Goal: Information Seeking & Learning: Understand process/instructions

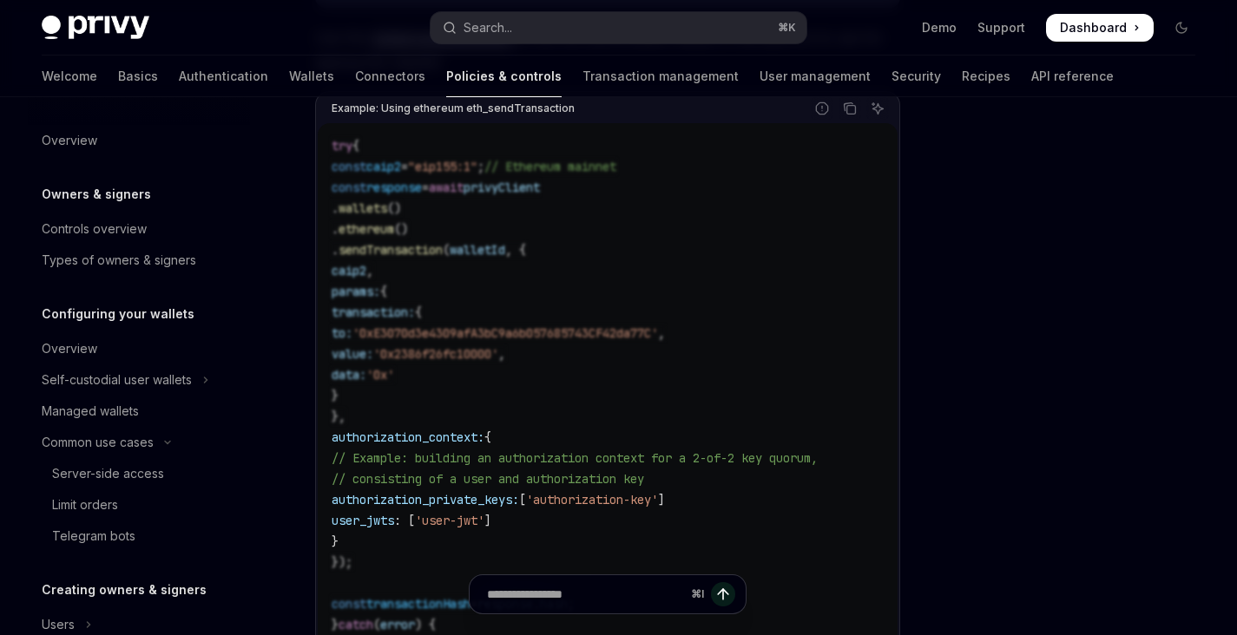
scroll to position [650, 0]
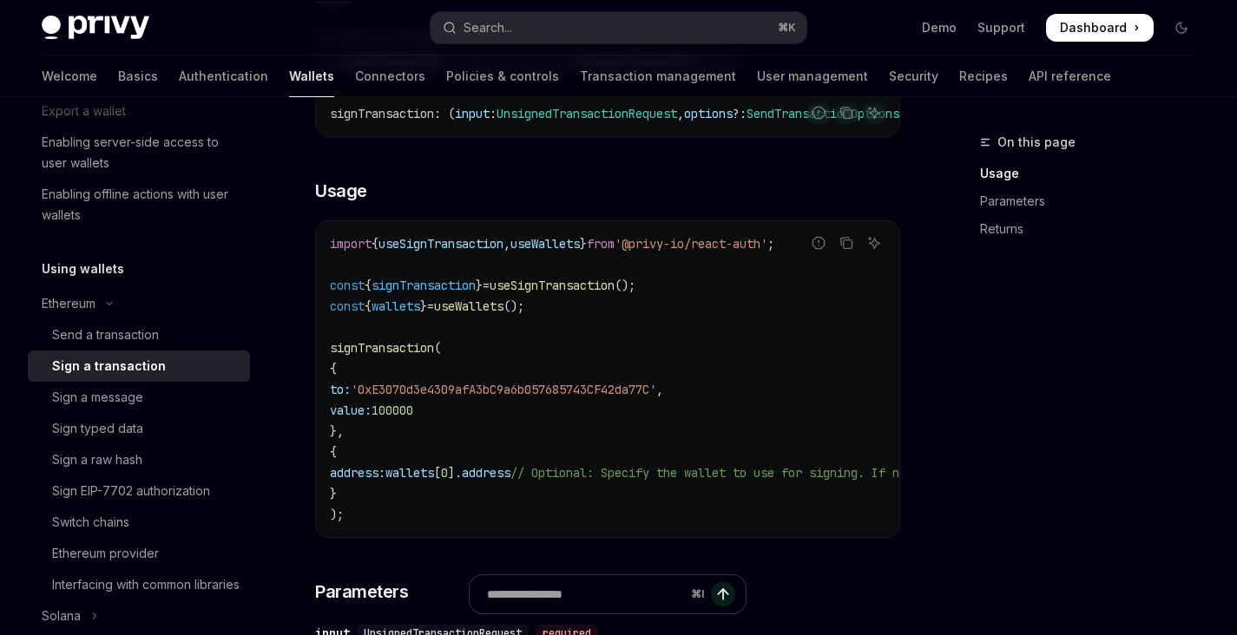
scroll to position [278, 0]
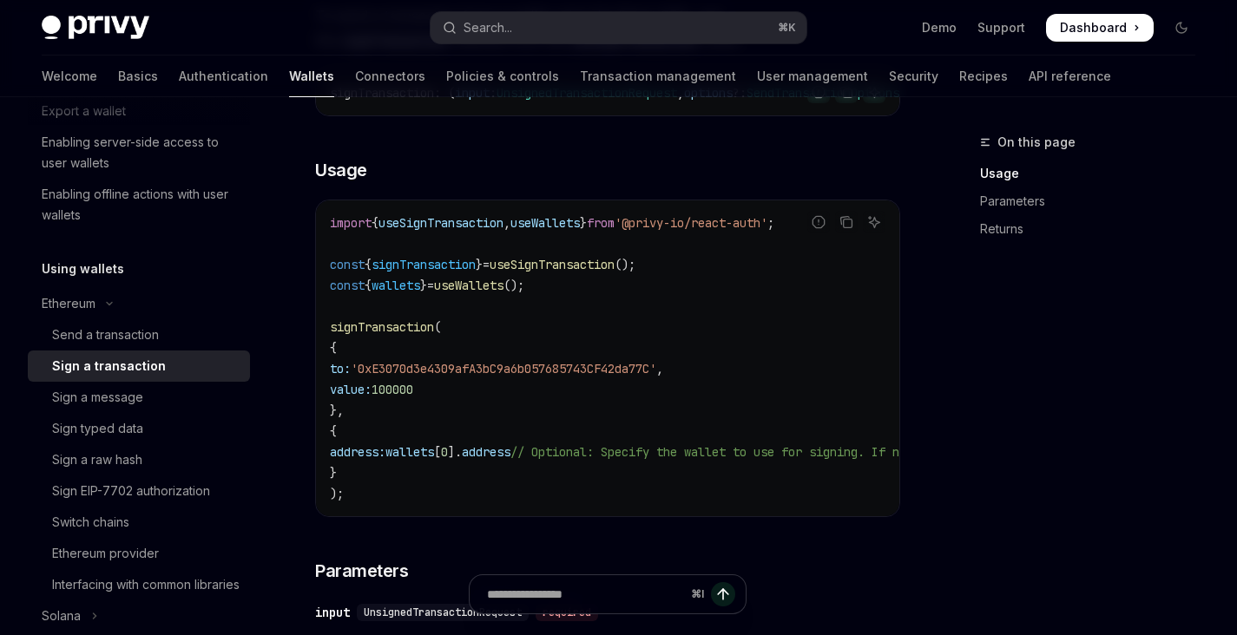
click at [575, 273] on span "useSignTransaction" at bounding box center [552, 265] width 125 height 16
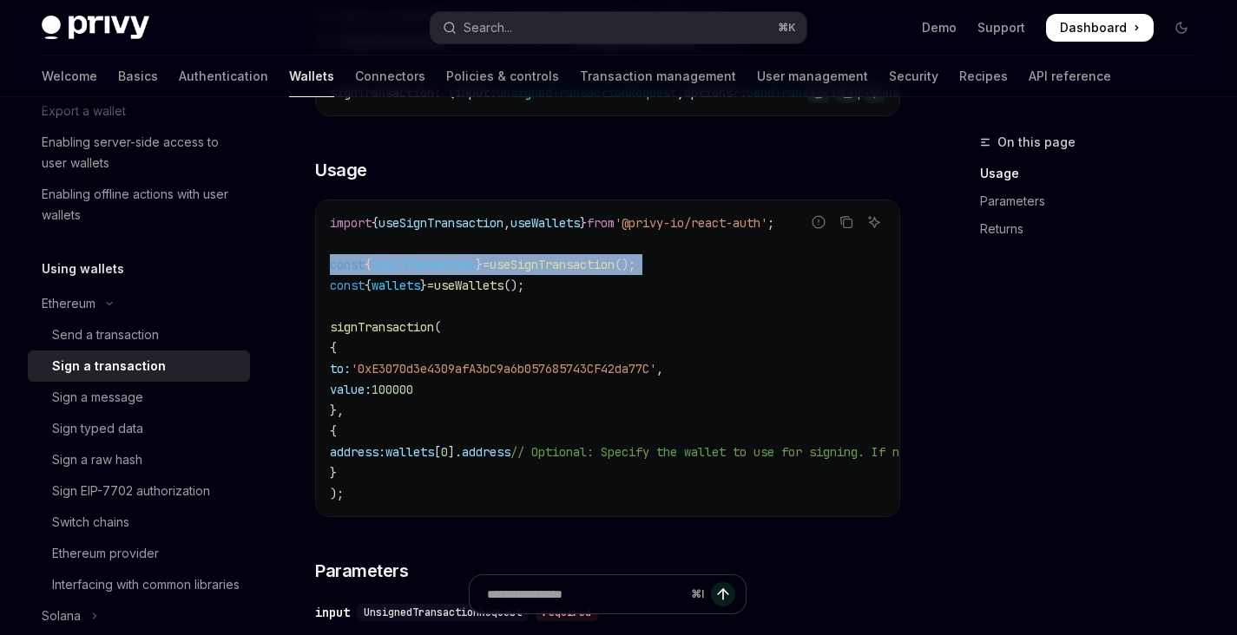
click at [575, 273] on span "useSignTransaction" at bounding box center [552, 265] width 125 height 16
copy code "const { signTransaction } = useSignTransaction ();"
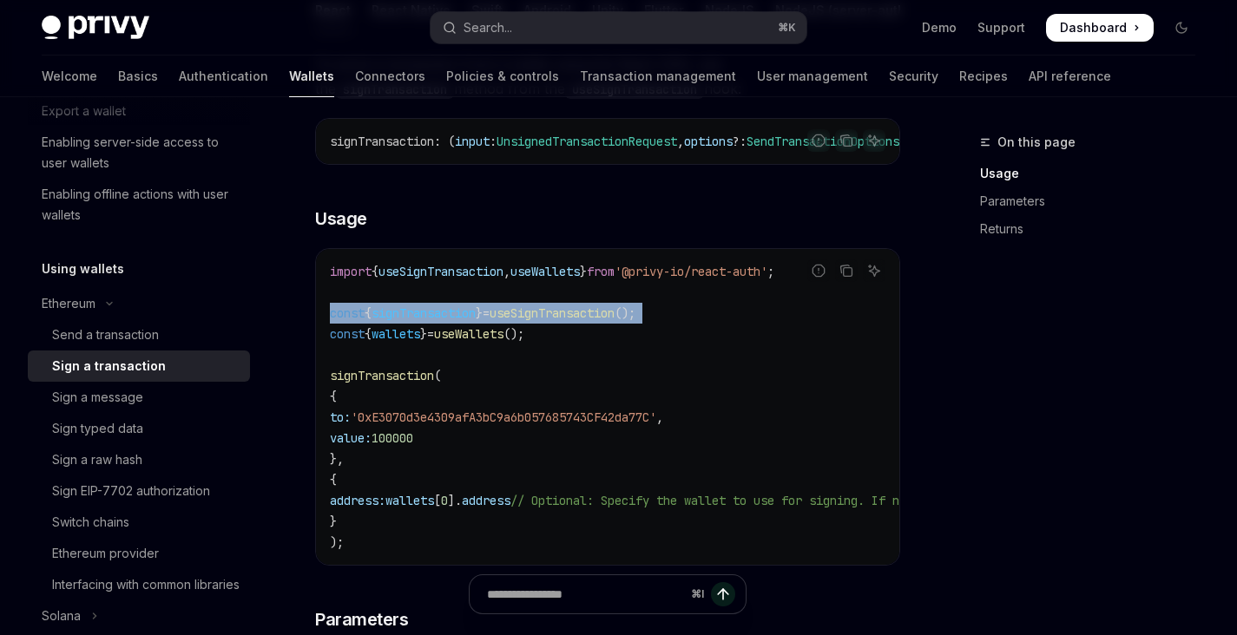
scroll to position [219, 0]
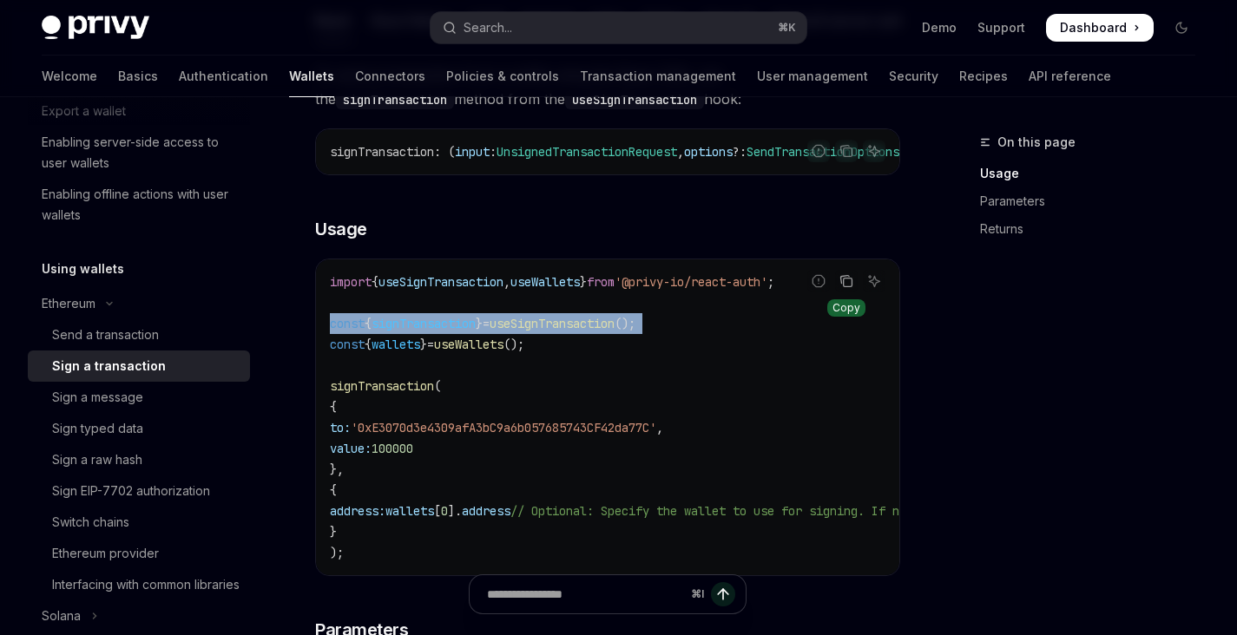
click at [841, 288] on icon "Copy the contents from the code block" at bounding box center [846, 281] width 14 height 14
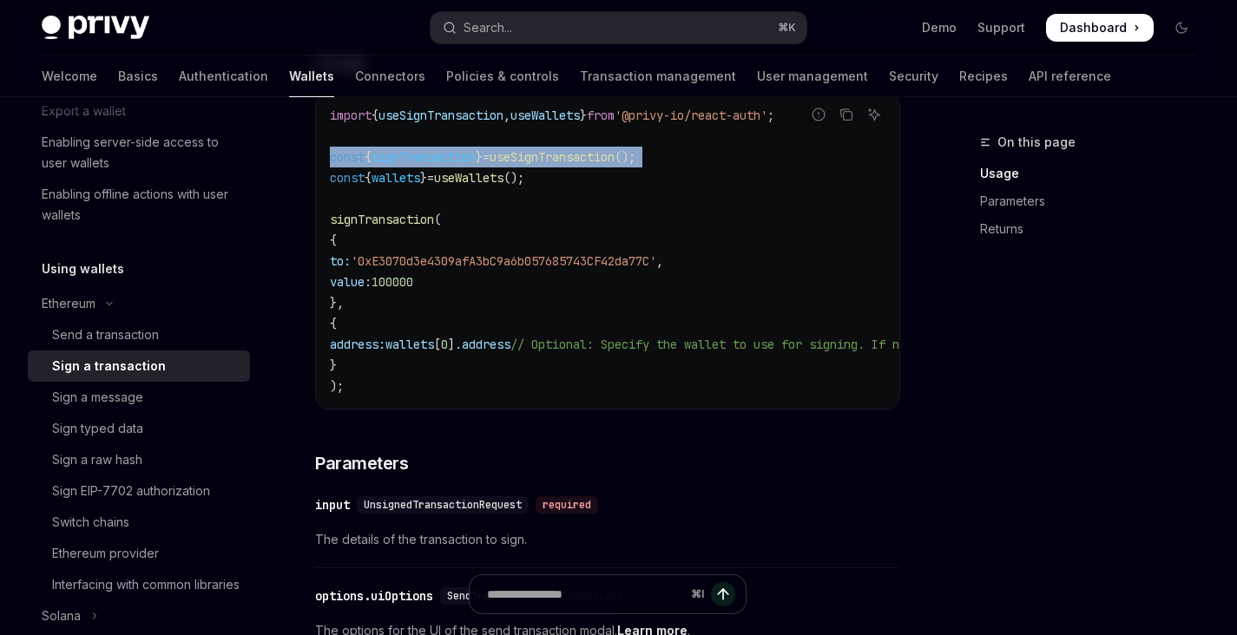
scroll to position [370, 0]
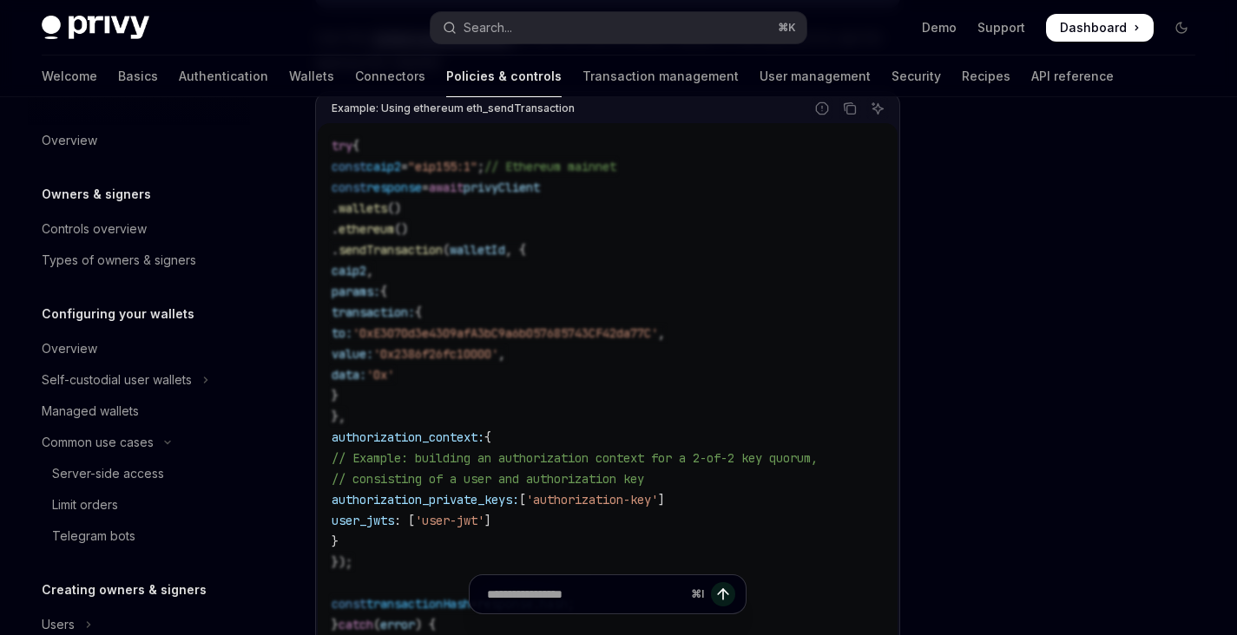
scroll to position [650, 0]
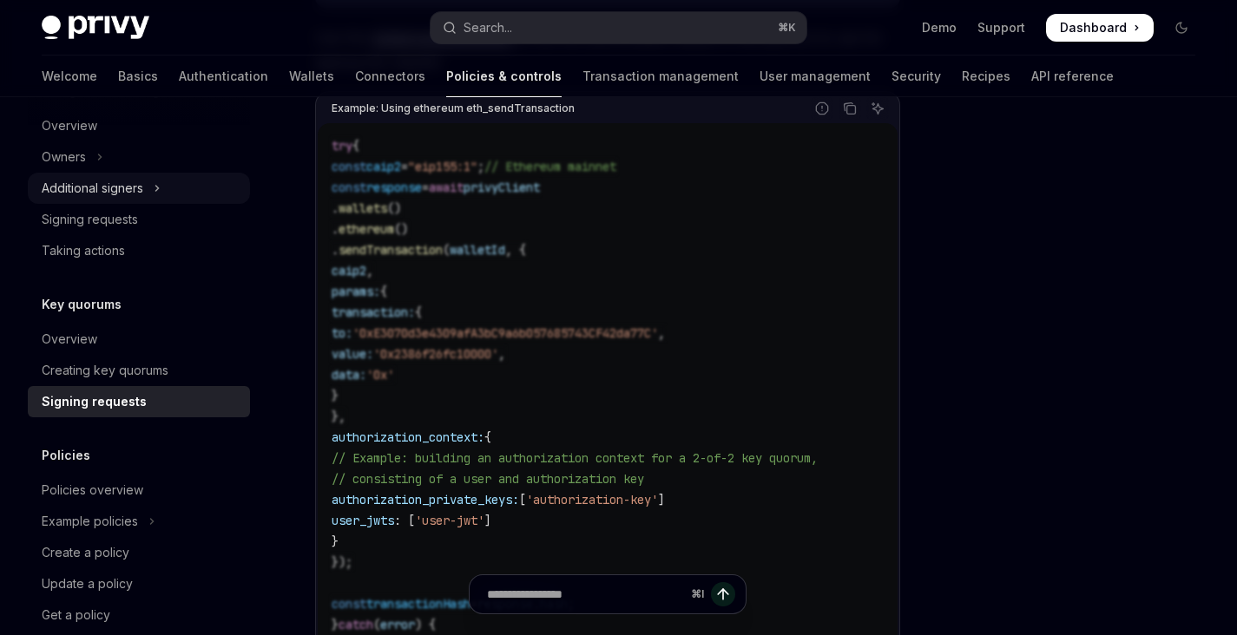
click at [153, 192] on button "Additional signers" at bounding box center [139, 188] width 222 height 31
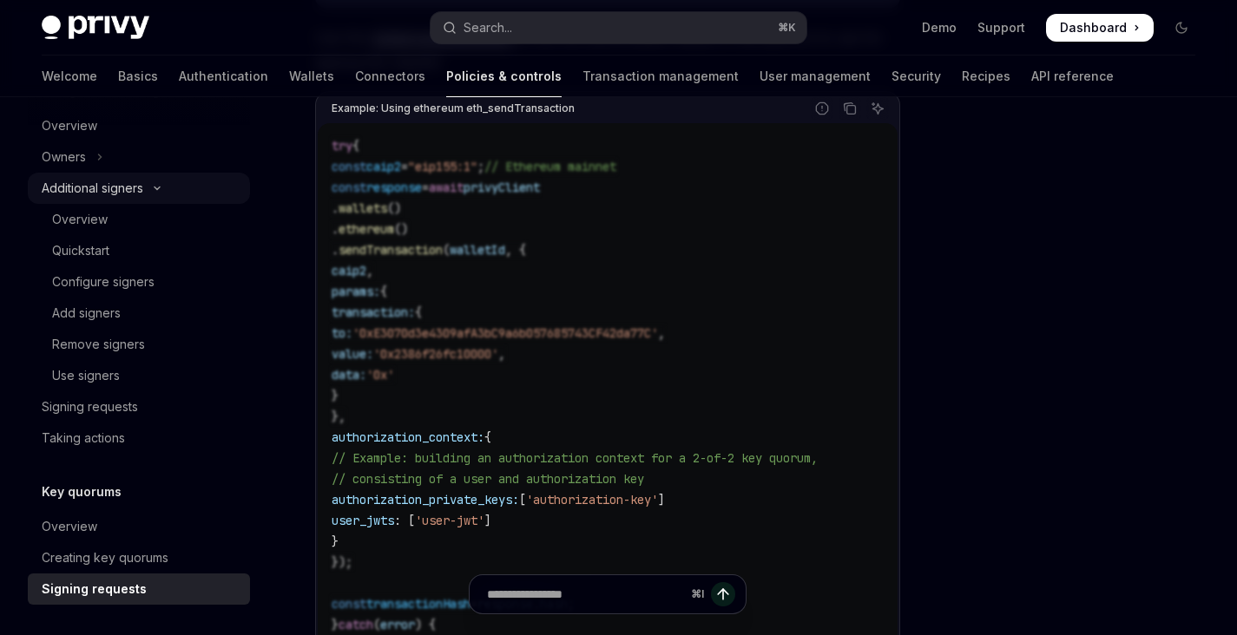
type textarea "*"
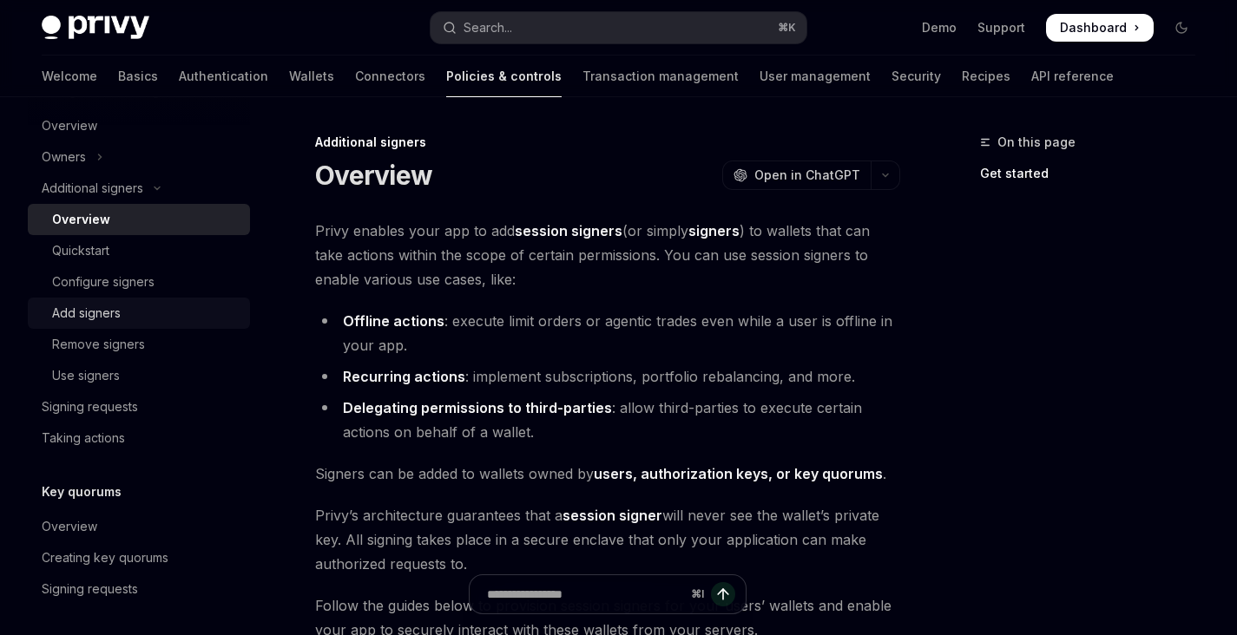
click at [146, 304] on div "Add signers" at bounding box center [145, 313] width 187 height 21
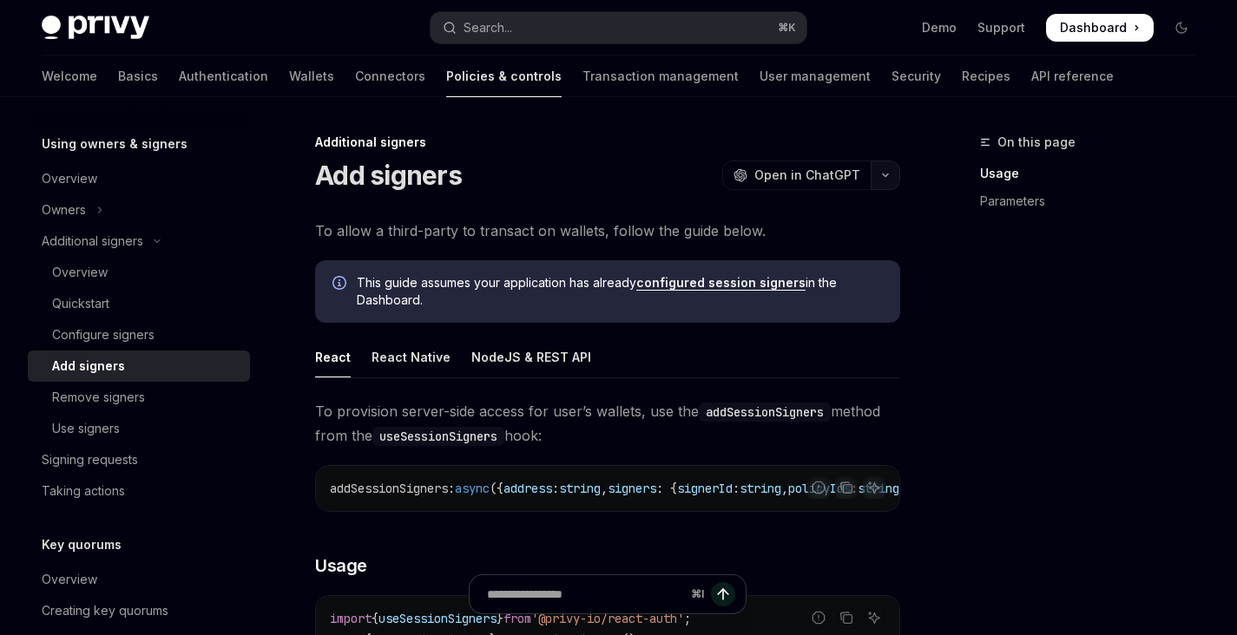
click at [885, 176] on icon "button" at bounding box center [885, 175] width 5 height 3
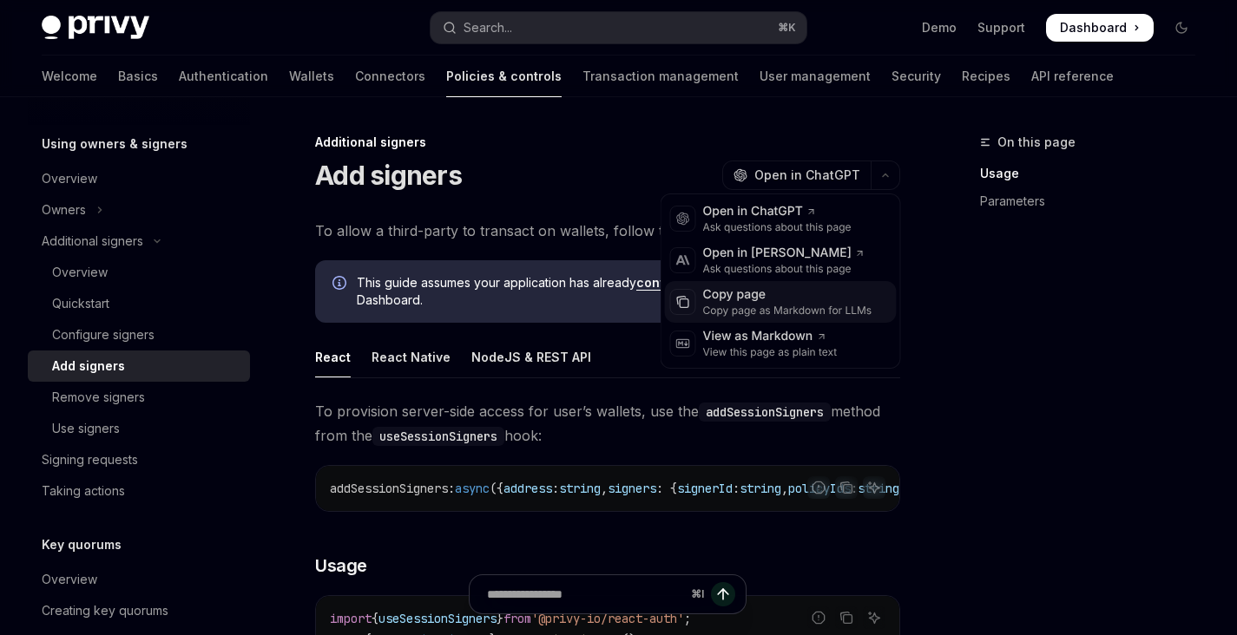
click at [791, 307] on div "Copy page as Markdown for LLMs" at bounding box center [787, 311] width 169 height 14
click at [886, 176] on icon "button" at bounding box center [885, 175] width 21 height 7
click at [756, 311] on div "Copy page as Markdown for LLMs" at bounding box center [787, 311] width 169 height 14
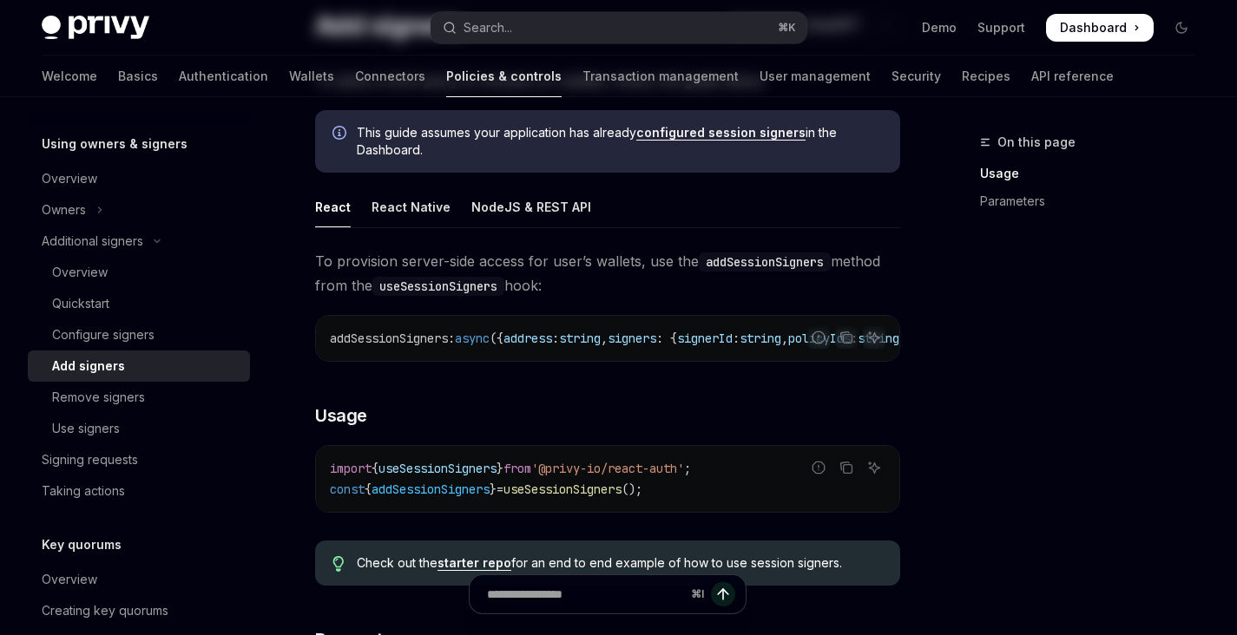
scroll to position [550, 0]
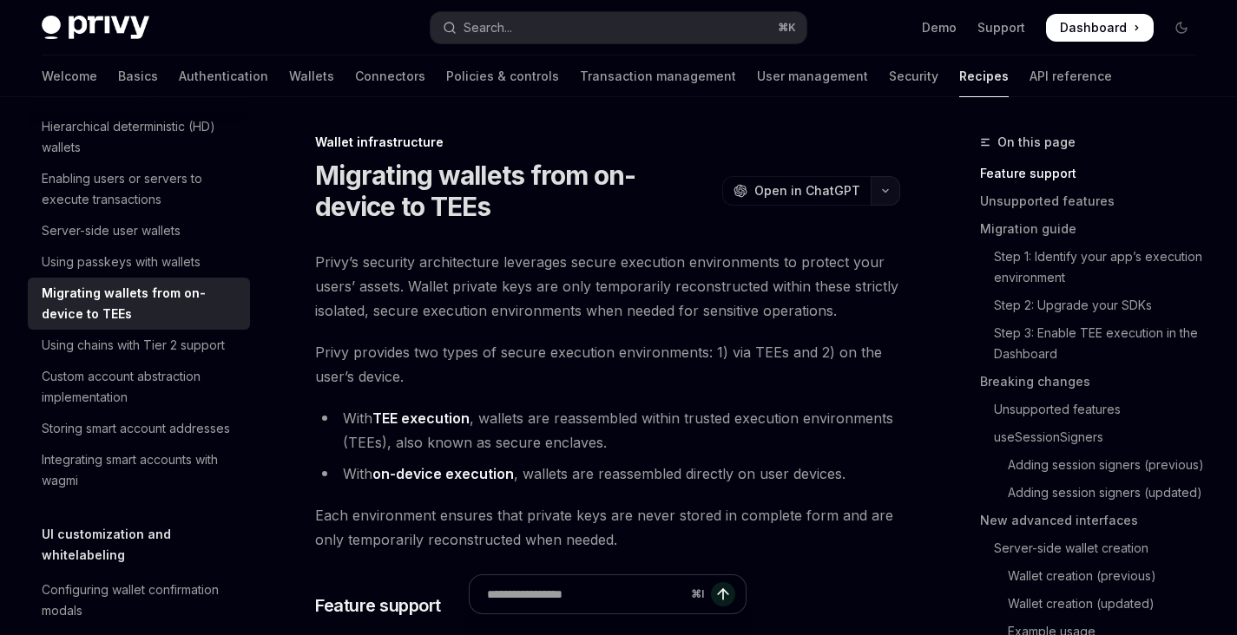
click at [887, 187] on icon "button" at bounding box center [885, 190] width 21 height 7
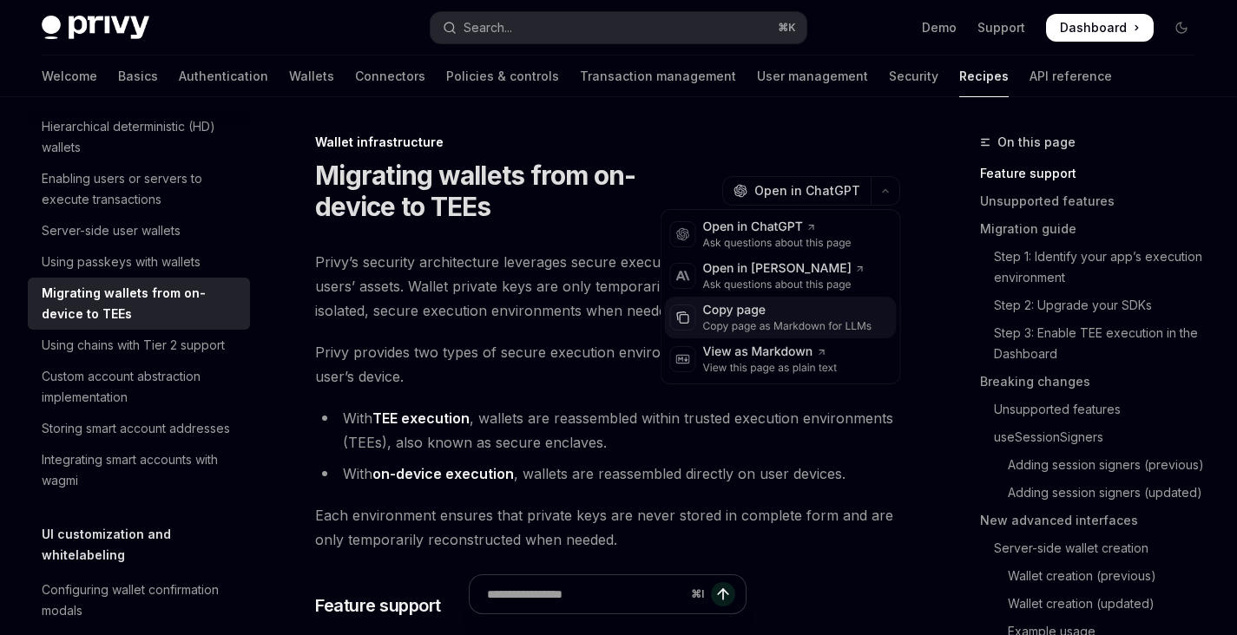
click at [780, 312] on div "Copy page" at bounding box center [787, 310] width 169 height 17
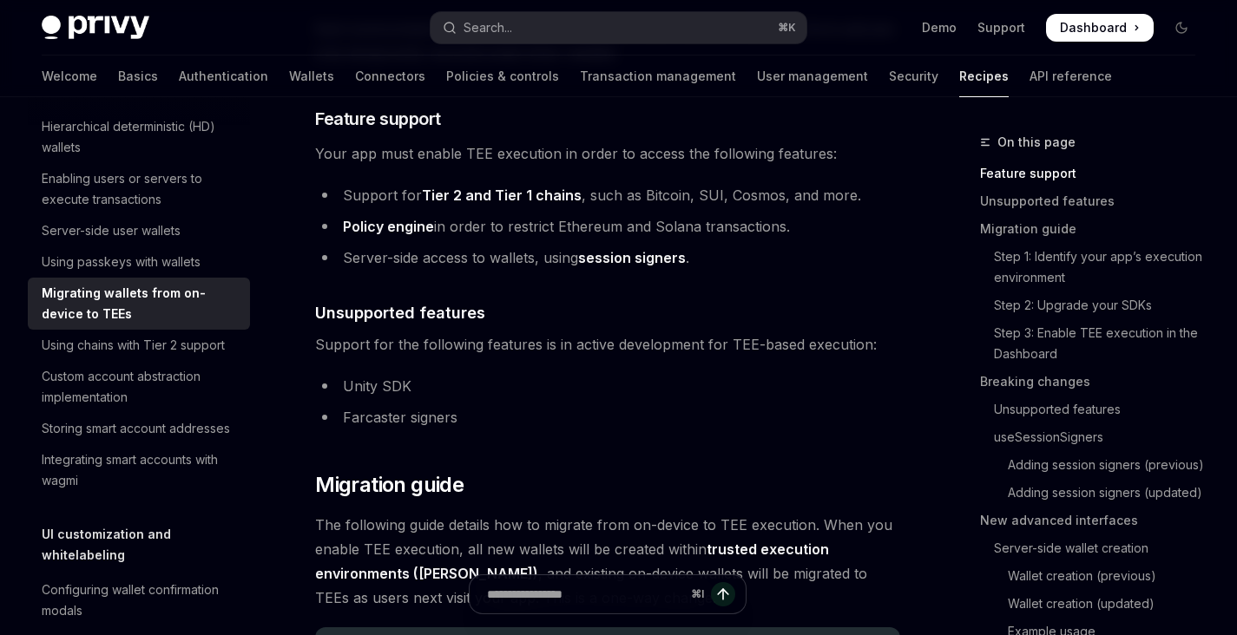
scroll to position [485, 0]
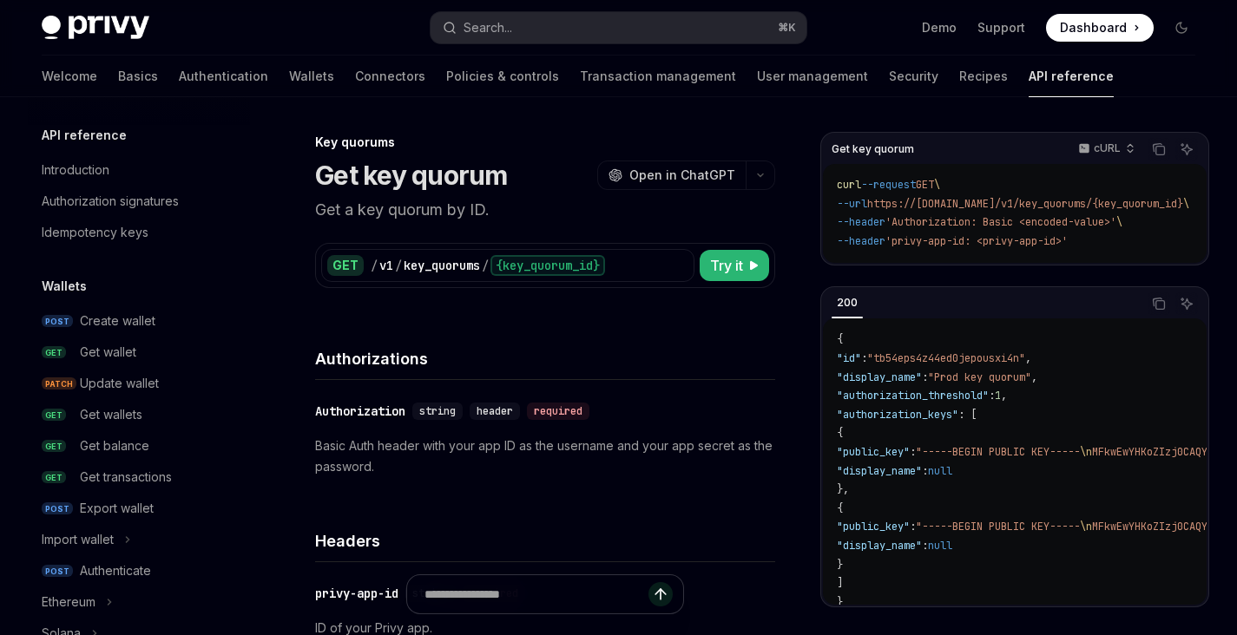
scroll to position [1189, 0]
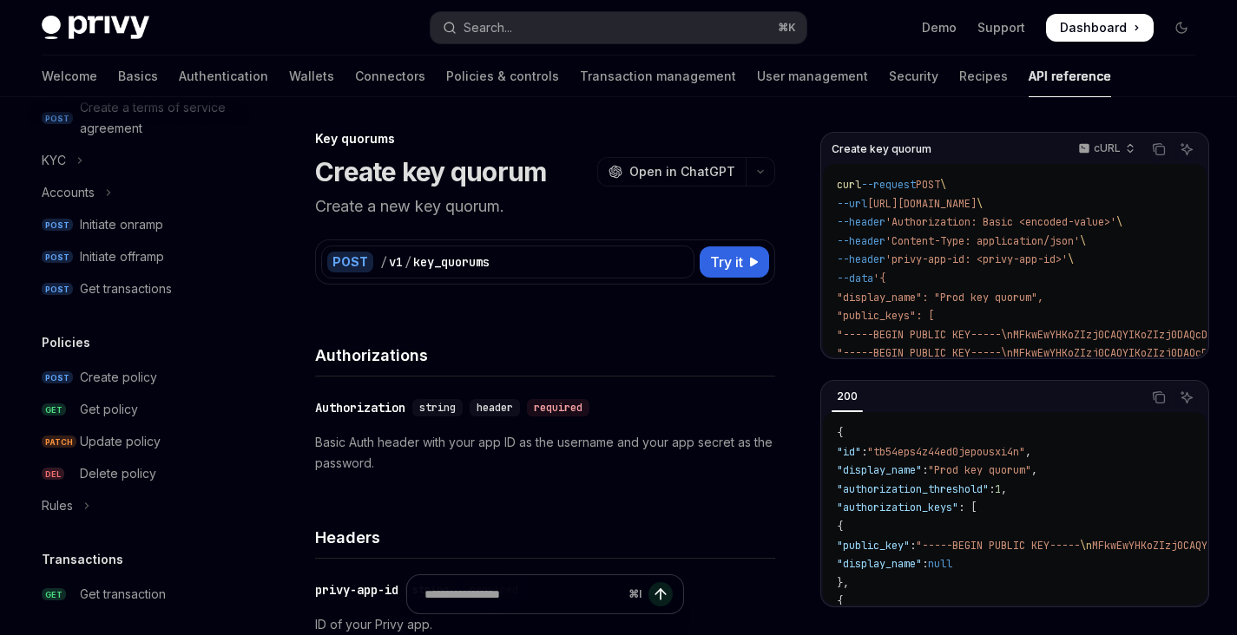
scroll to position [740, 0]
click at [148, 382] on div "Create policy" at bounding box center [118, 379] width 77 height 21
type textarea "*"
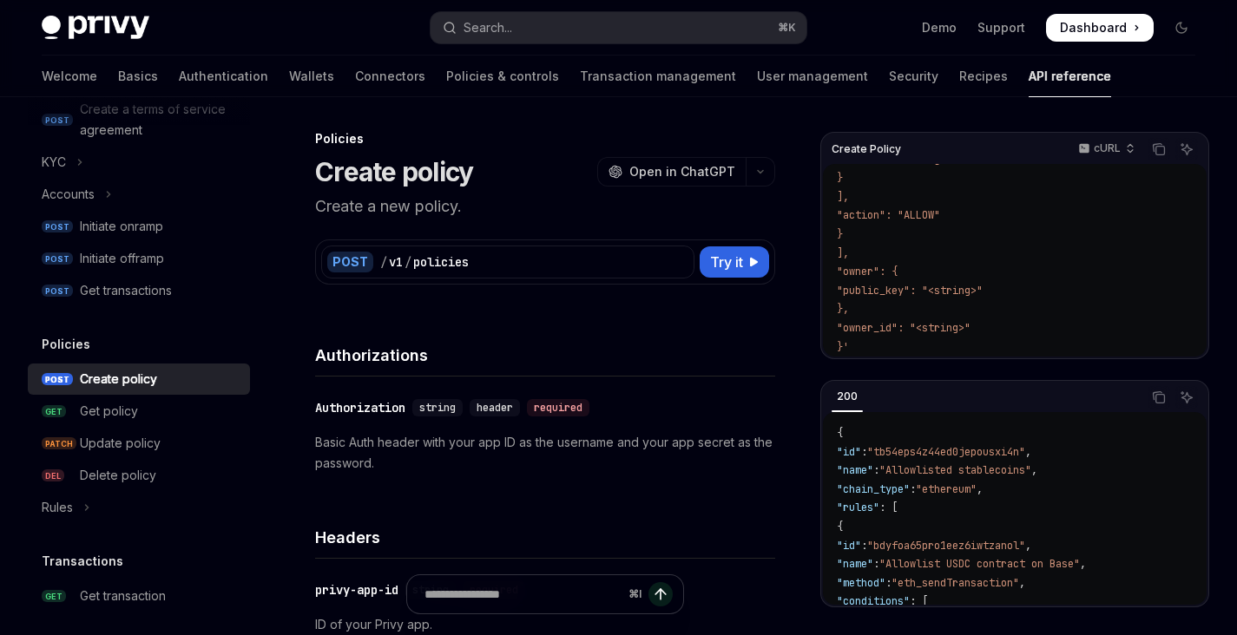
scroll to position [16, 0]
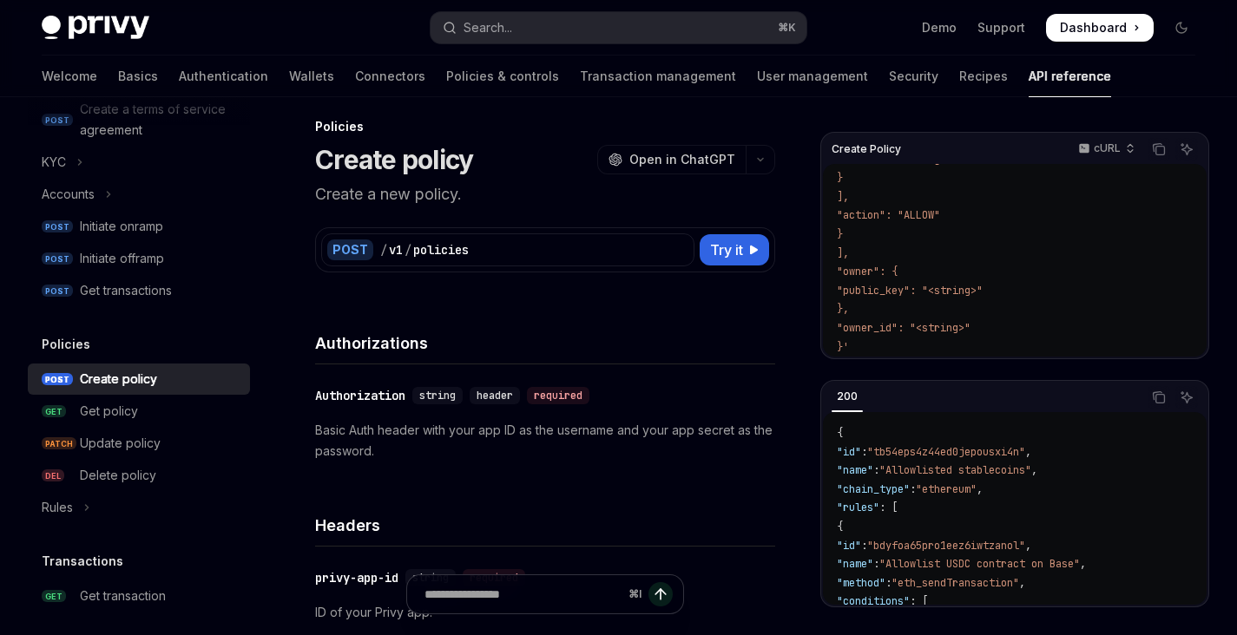
click at [974, 270] on code "curl --request POST \ --url https://api.privy.io/v1/policies \ --header 'Author…" at bounding box center [1015, 84] width 356 height 543
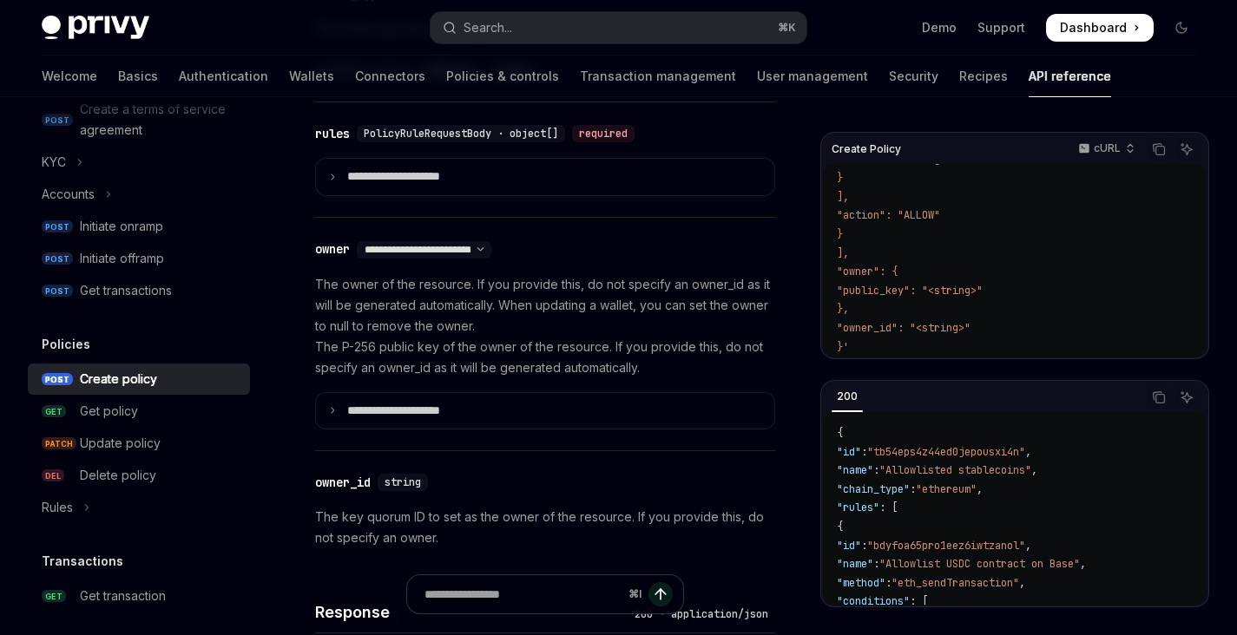
scroll to position [1168, 0]
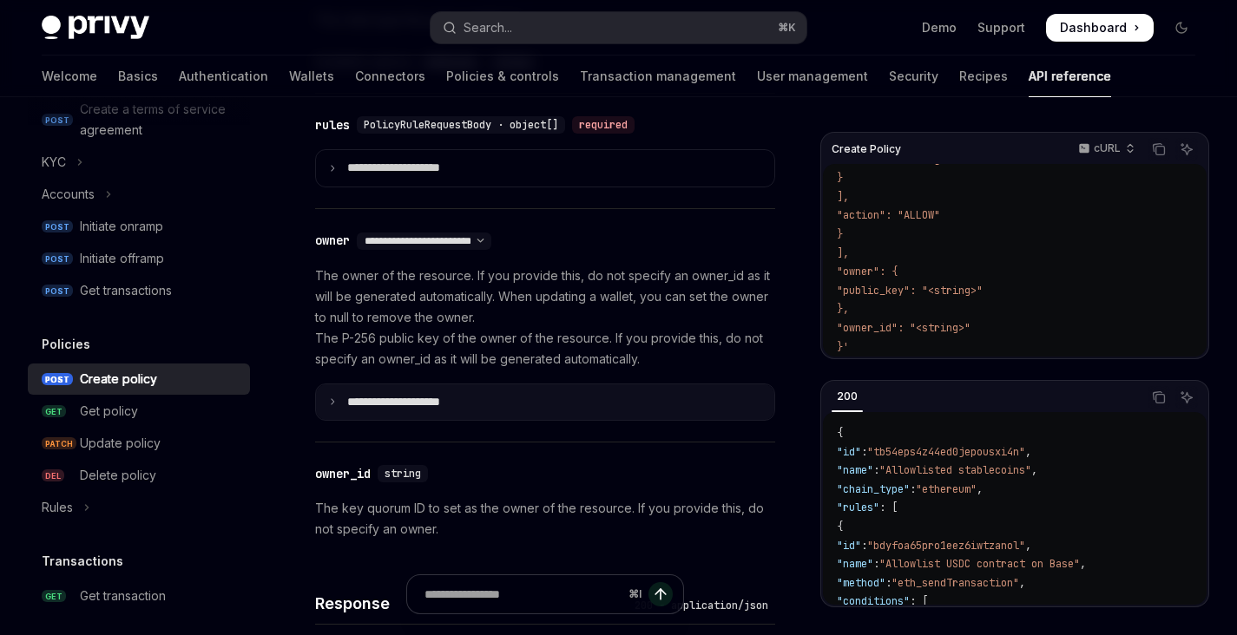
click at [504, 391] on summary "**********" at bounding box center [545, 403] width 458 height 36
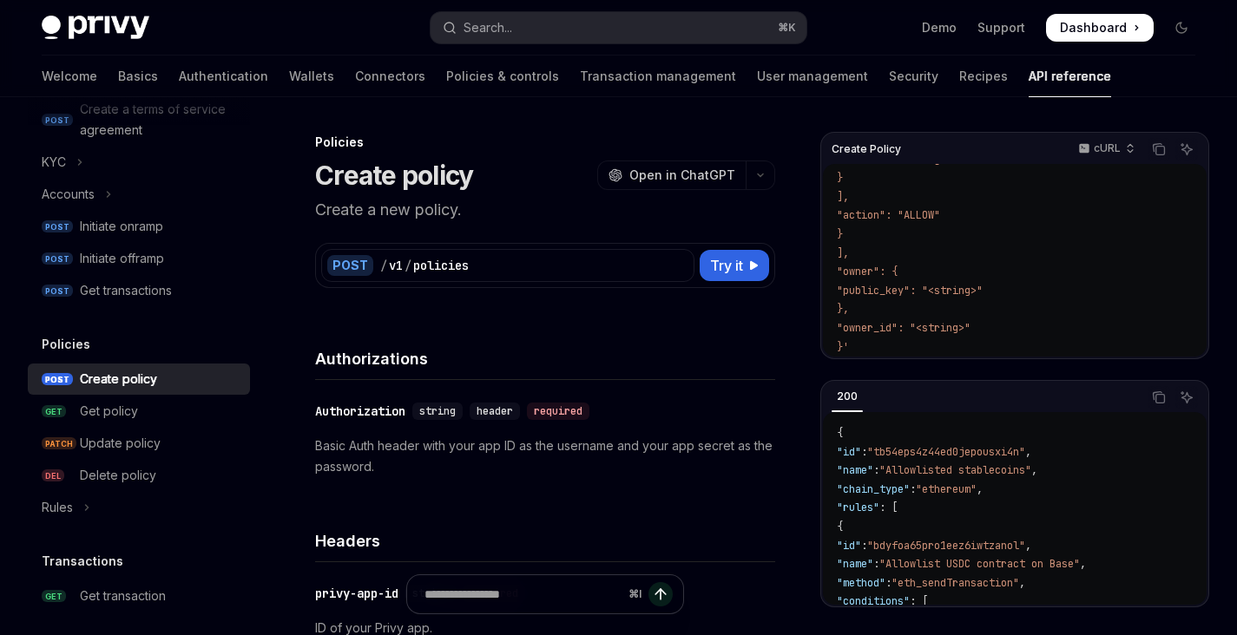
scroll to position [2, 0]
click at [766, 162] on button "button" at bounding box center [761, 174] width 30 height 30
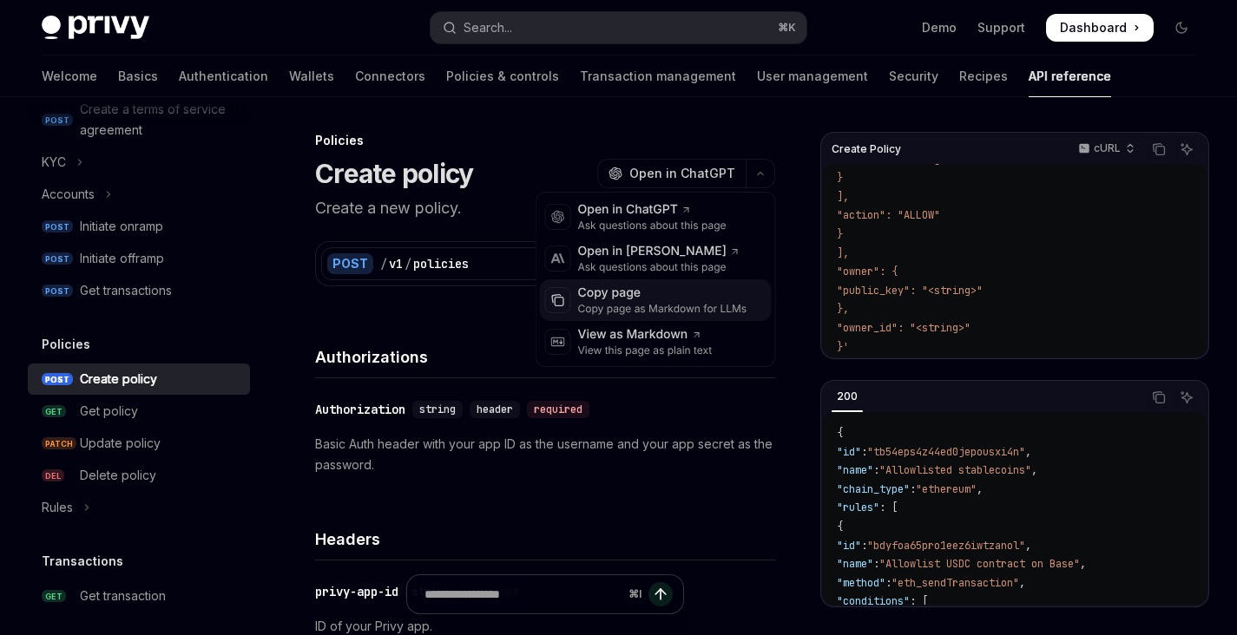
click at [694, 295] on div "Copy page" at bounding box center [662, 293] width 169 height 17
click at [756, 175] on icon "button" at bounding box center [760, 173] width 21 height 7
click at [624, 303] on div "Copy page as Markdown for LLMs" at bounding box center [662, 309] width 169 height 14
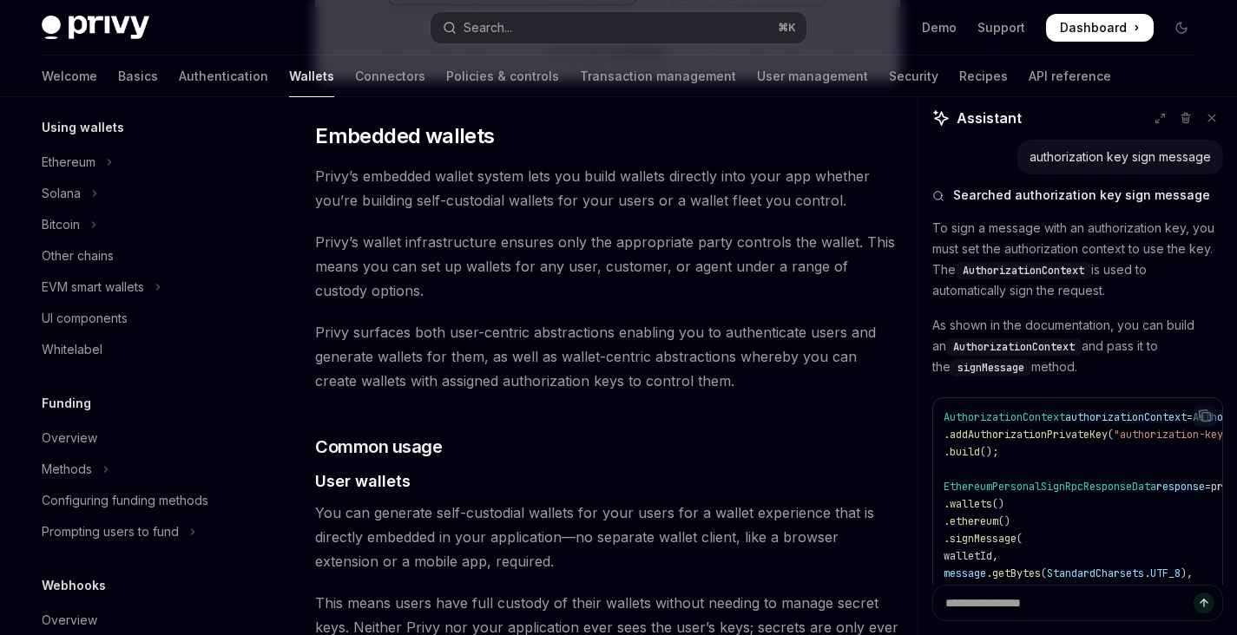
scroll to position [366, 0]
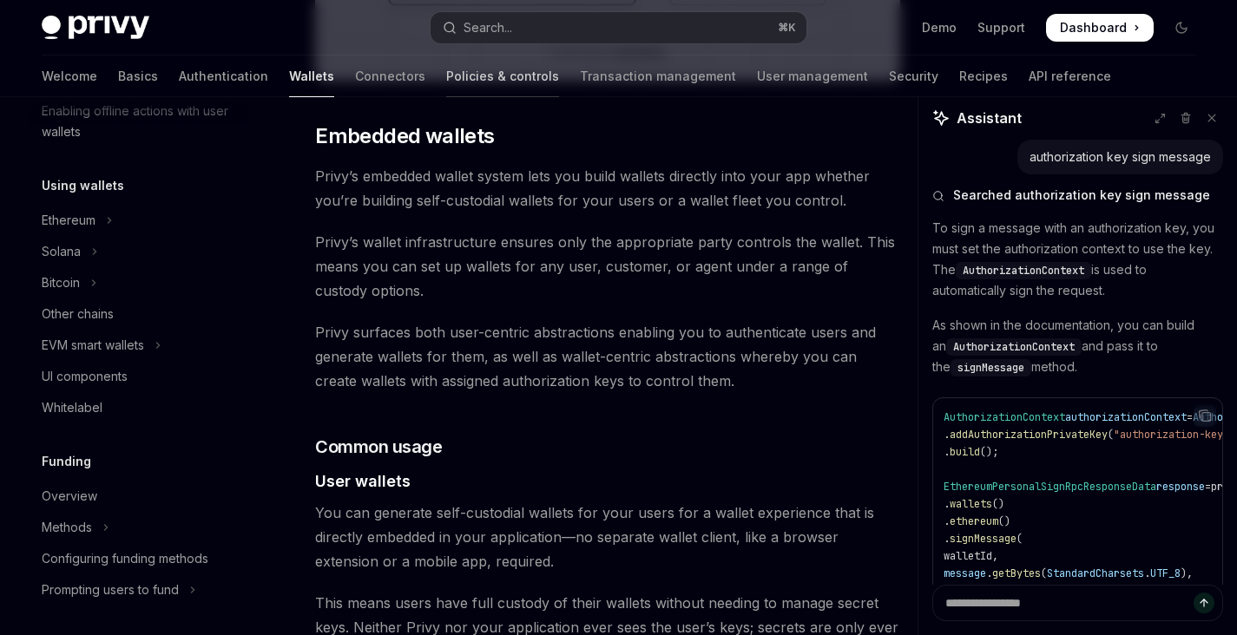
click at [446, 82] on link "Policies & controls" at bounding box center [502, 77] width 113 height 42
type textarea "*"
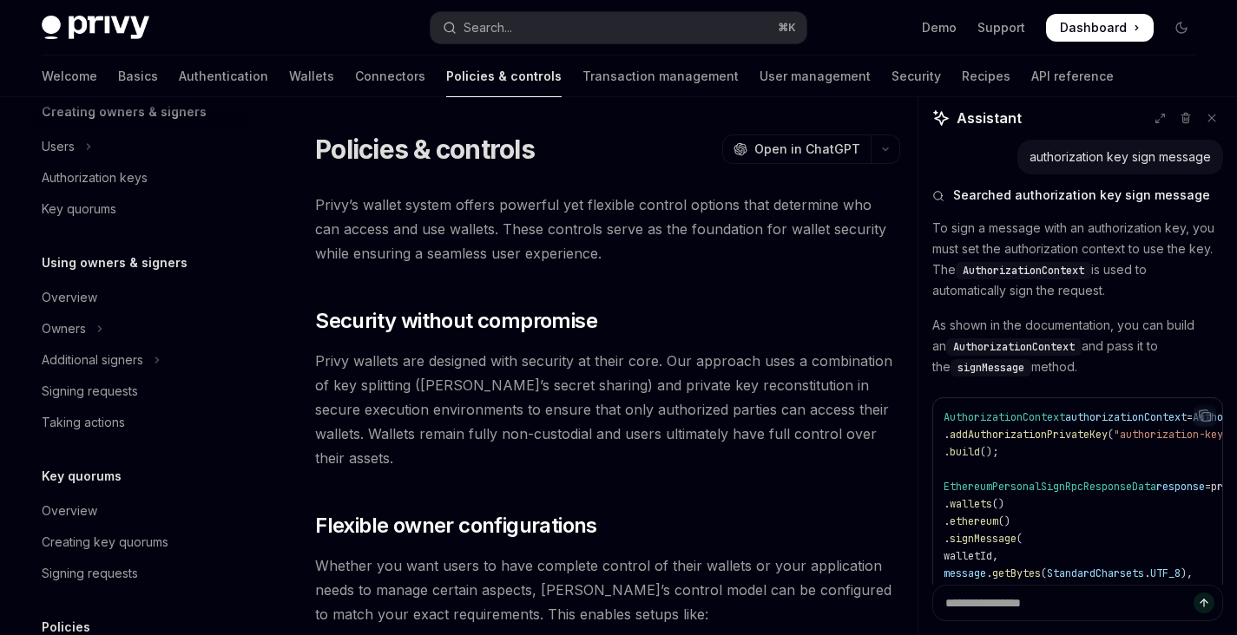
scroll to position [587, 0]
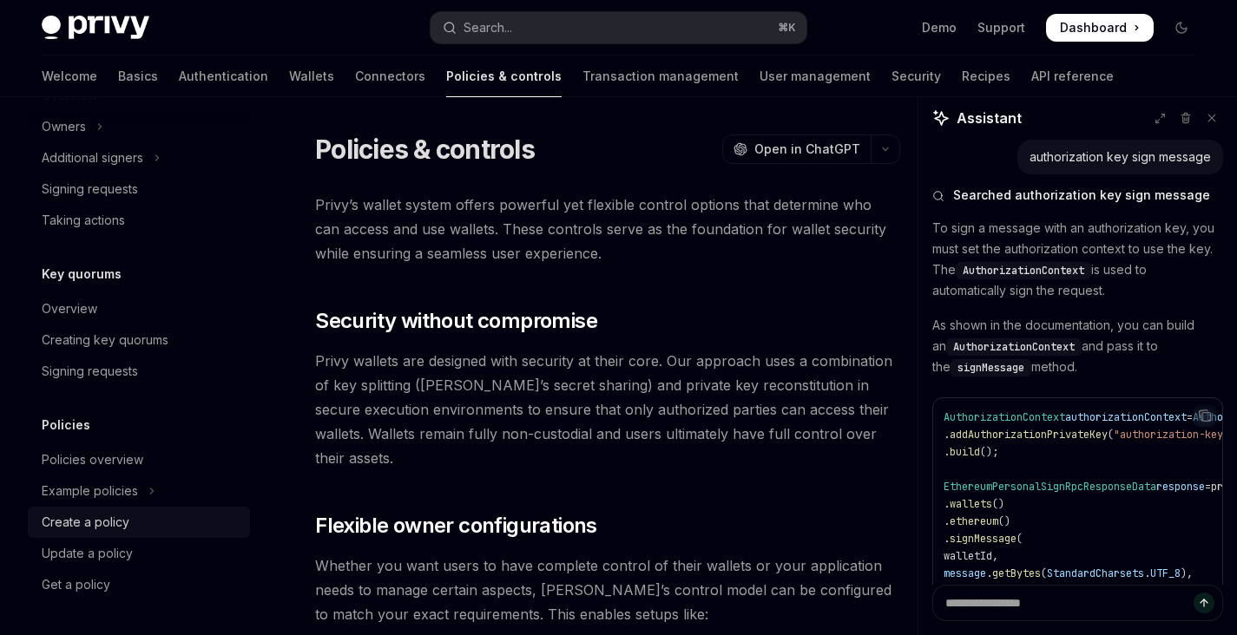
click at [128, 528] on div "Create a policy" at bounding box center [141, 522] width 198 height 21
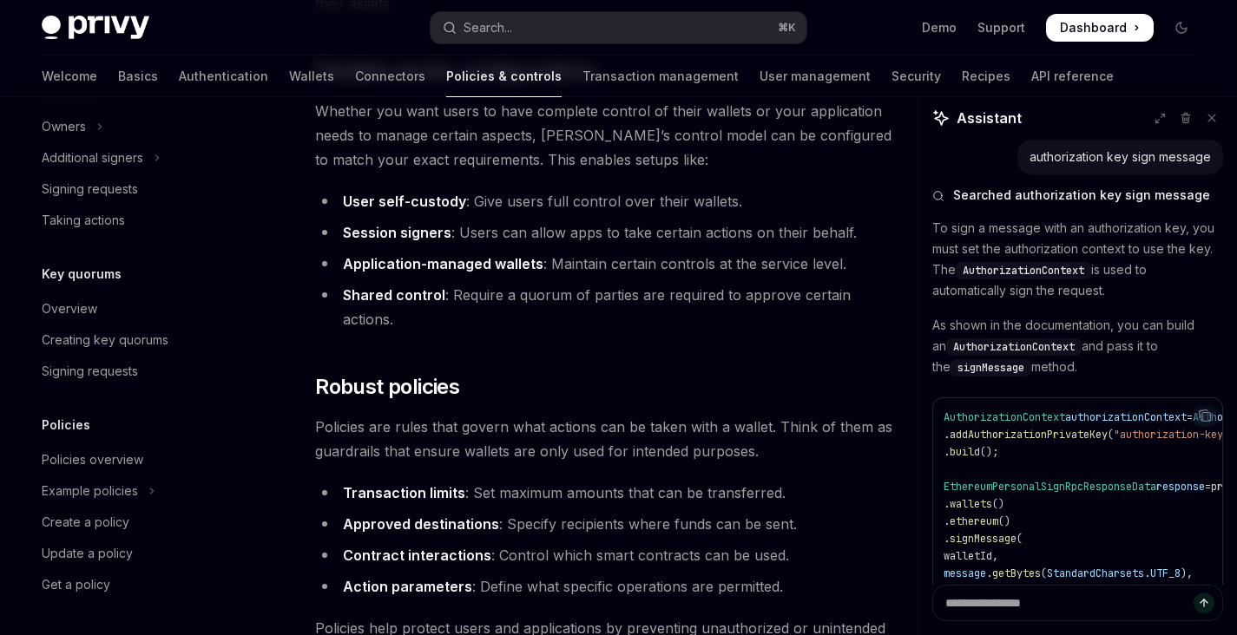
scroll to position [779, 0]
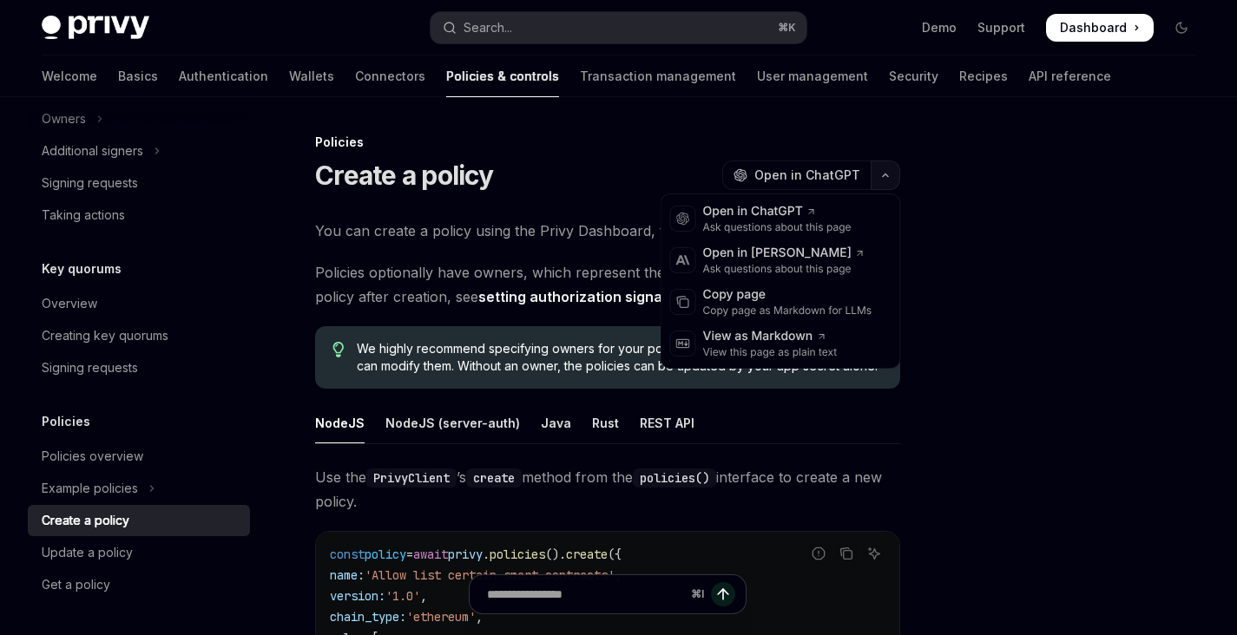
click at [889, 170] on button "button" at bounding box center [886, 176] width 30 height 30
click at [804, 302] on div "Copy page" at bounding box center [787, 294] width 169 height 17
click at [888, 169] on button "button" at bounding box center [886, 176] width 30 height 30
click at [685, 302] on icon at bounding box center [683, 302] width 14 height 14
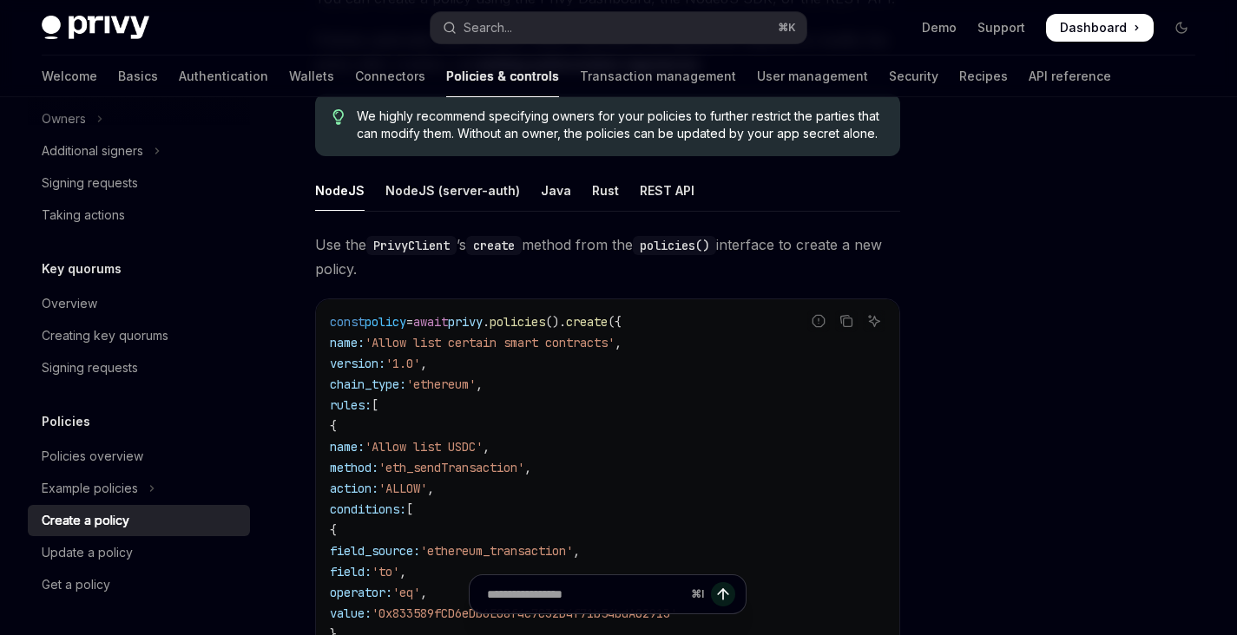
scroll to position [222, 0]
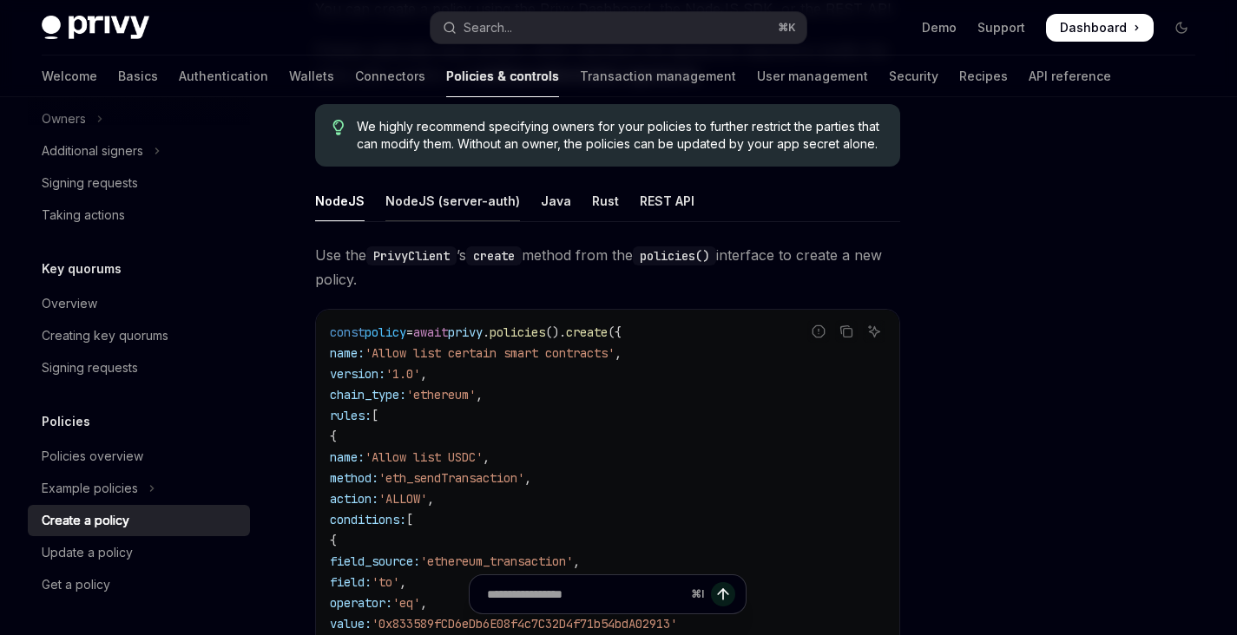
click at [456, 201] on div "NodeJS (server-auth)" at bounding box center [452, 201] width 135 height 41
type textarea "*"
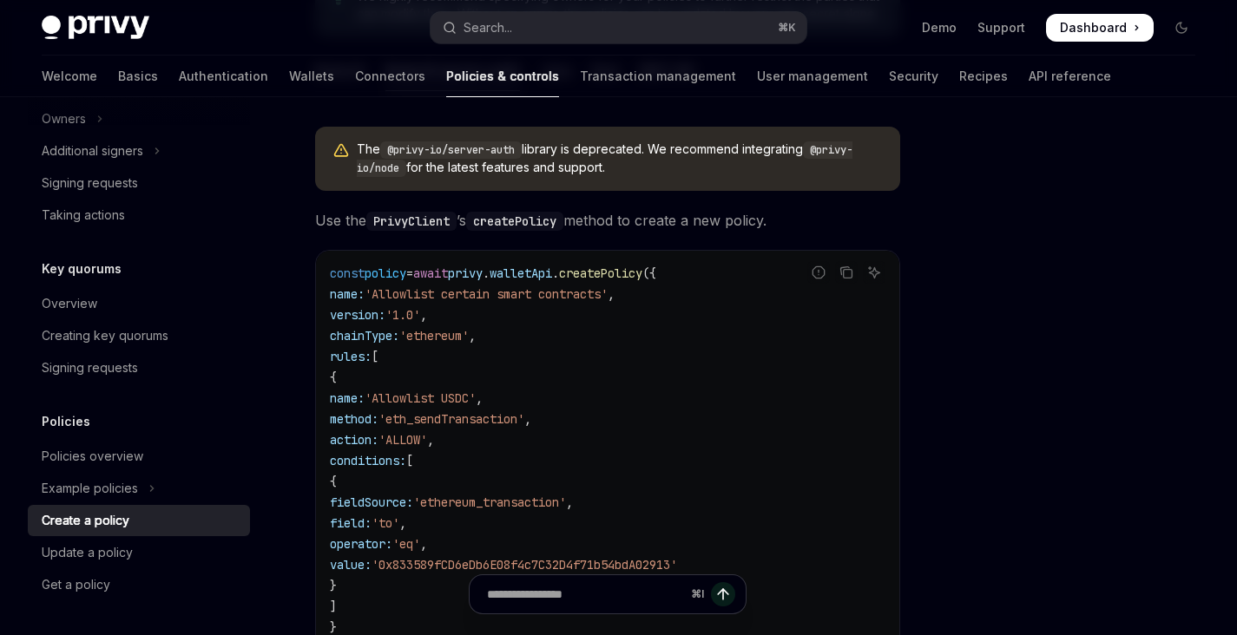
scroll to position [345, 0]
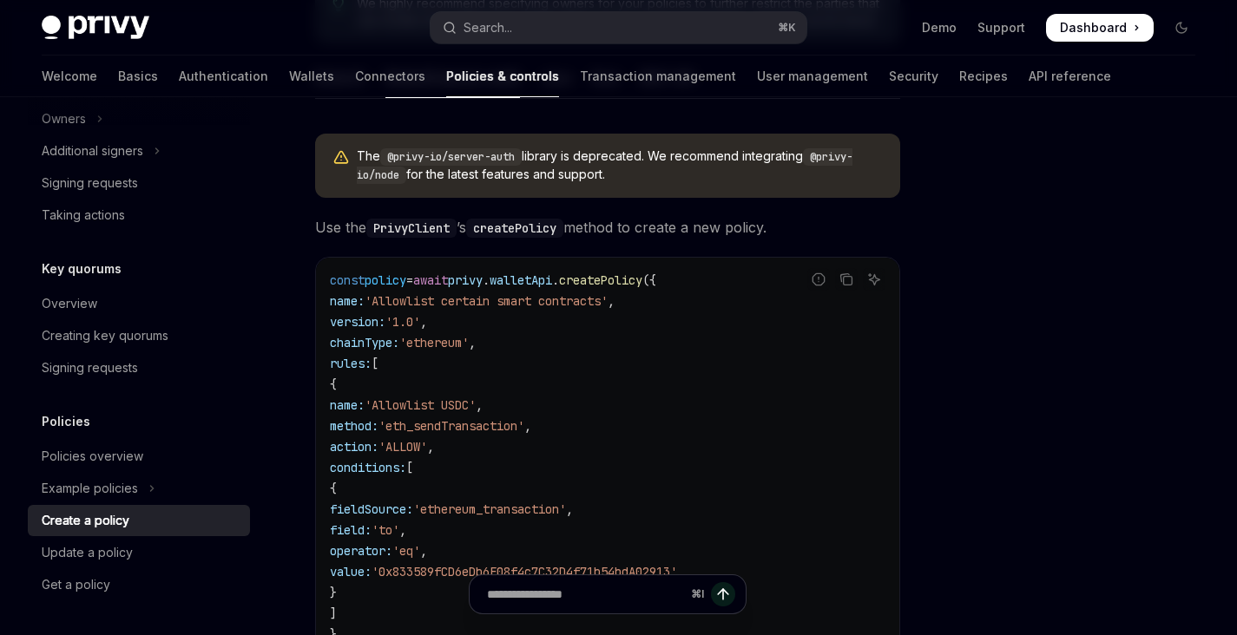
click at [342, 233] on span "Use the PrivyClient ’s createPolicy method to create a new policy." at bounding box center [607, 227] width 585 height 24
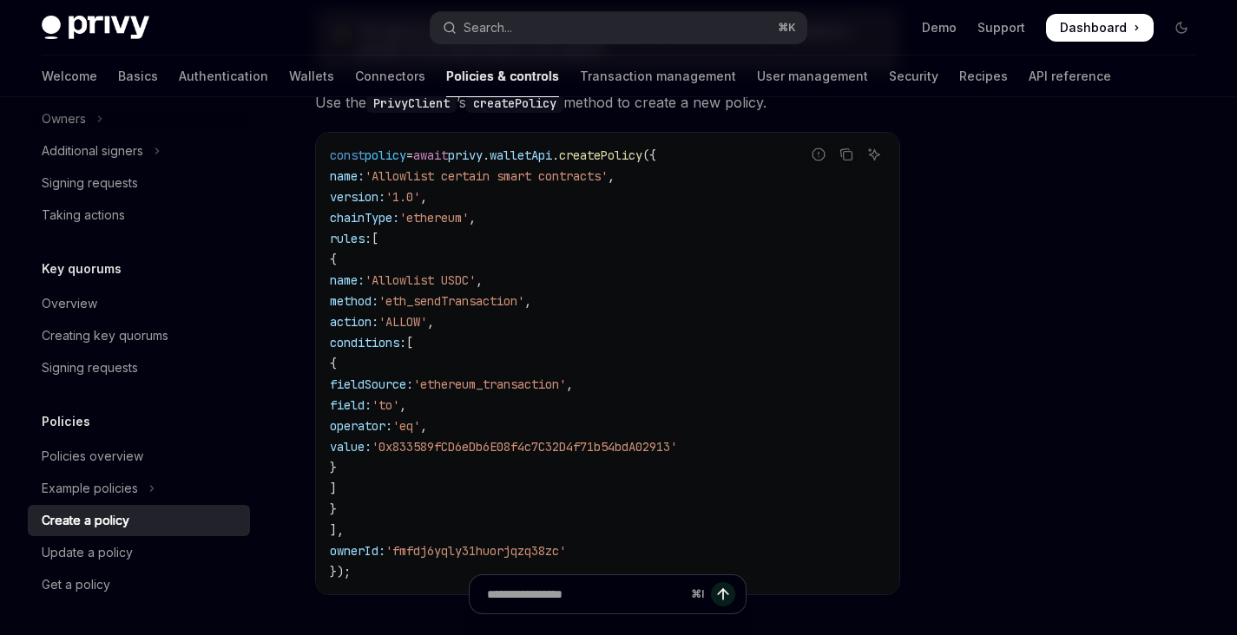
scroll to position [475, 0]
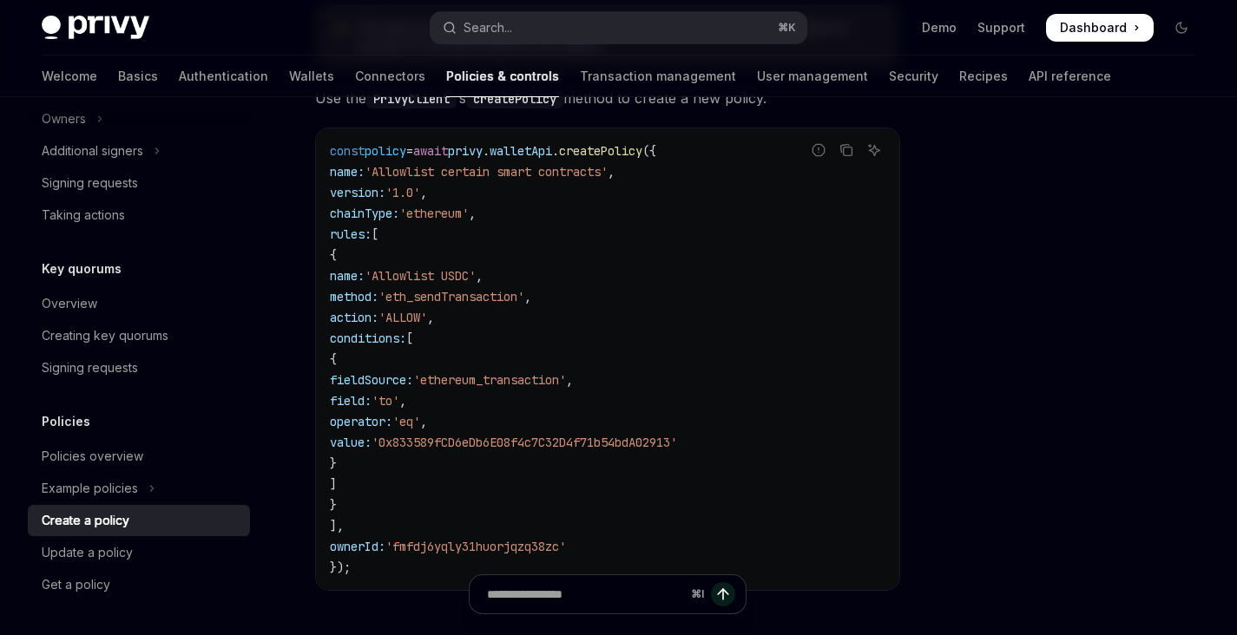
click at [635, 152] on span "createPolicy" at bounding box center [600, 151] width 83 height 16
copy span "createPolicy"
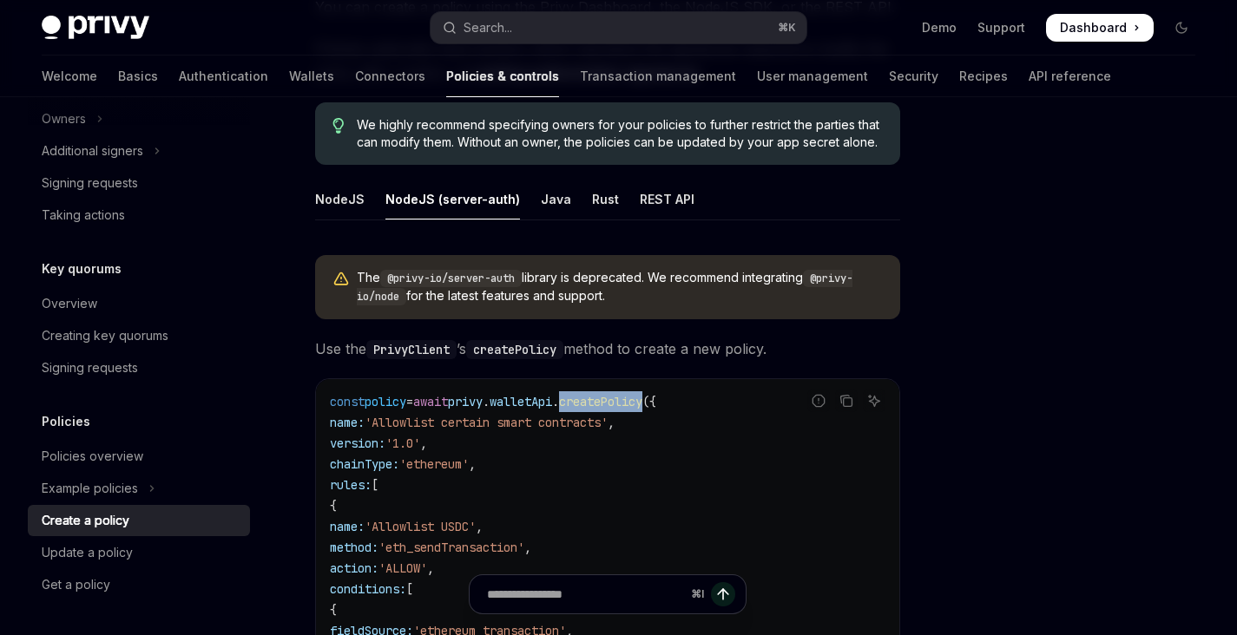
scroll to position [222, 0]
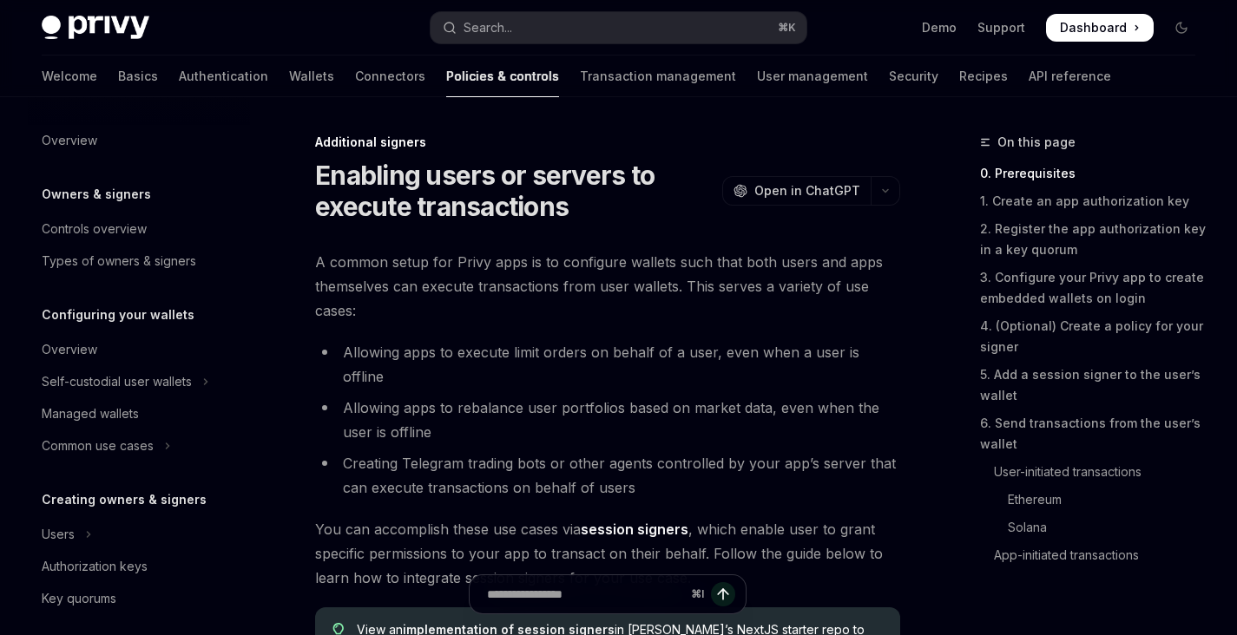
scroll to position [450, 0]
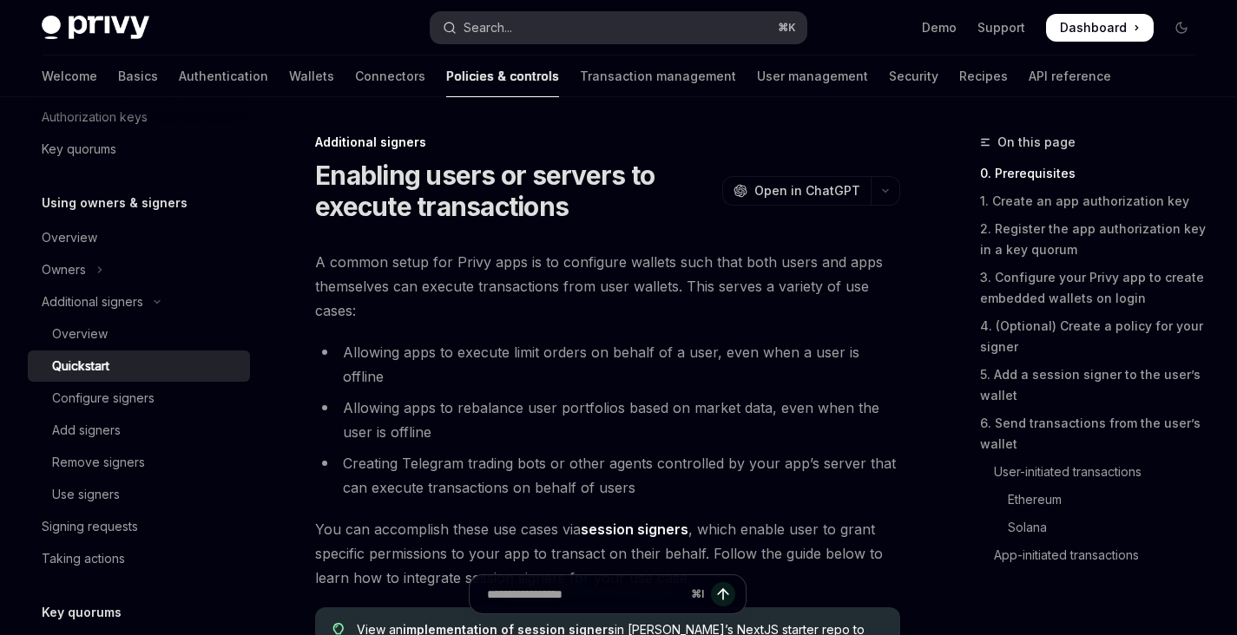
click at [592, 31] on button "Search... ⌘ K" at bounding box center [618, 27] width 375 height 31
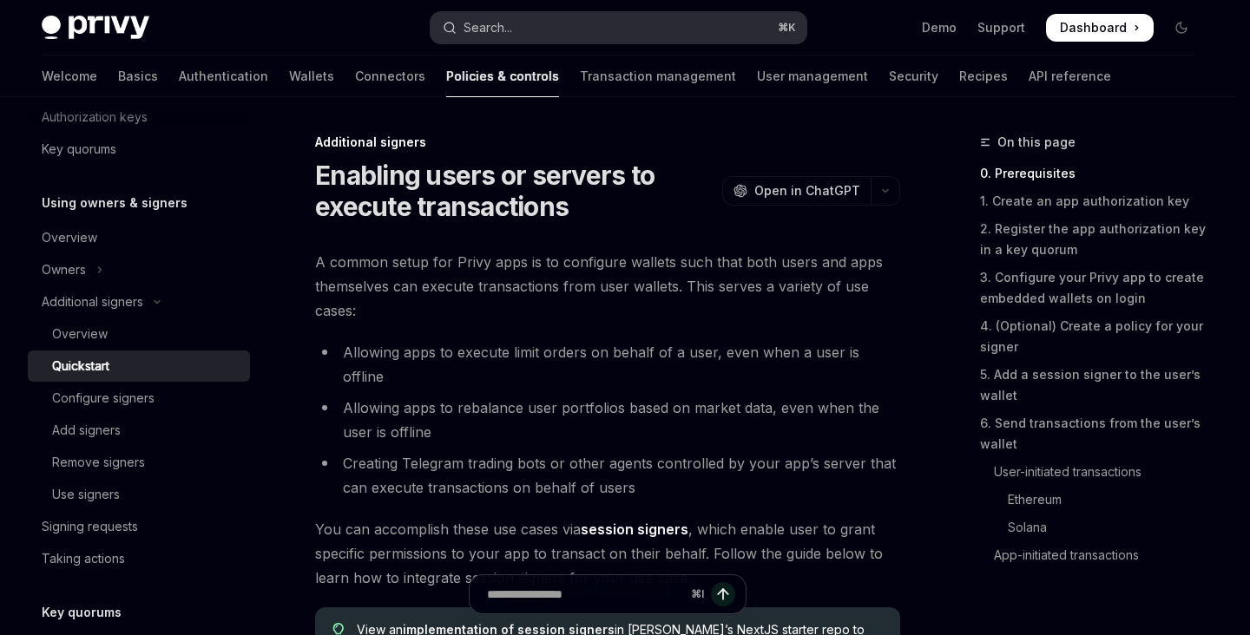
type input "**********"
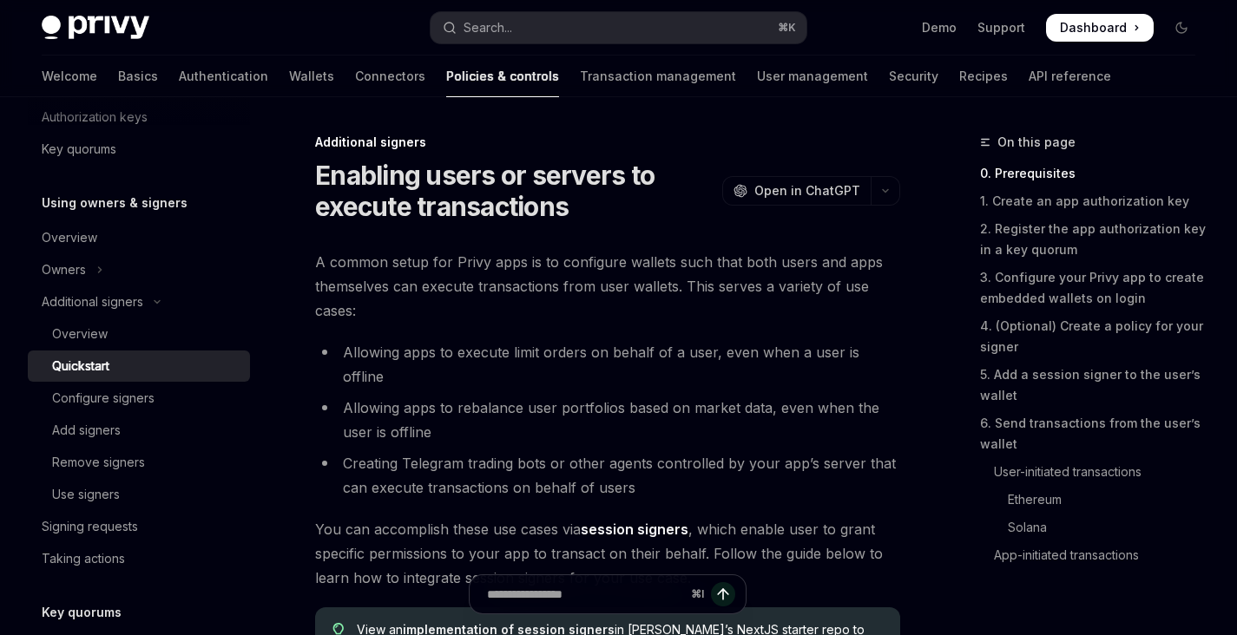
type textarea "*"
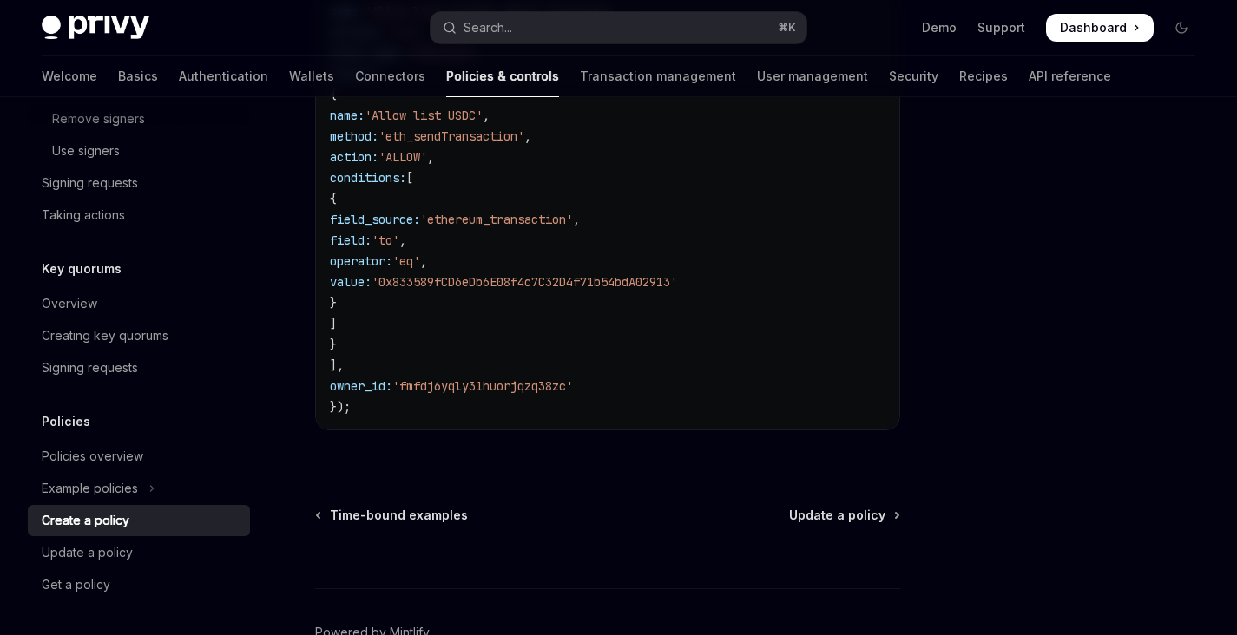
scroll to position [668, 0]
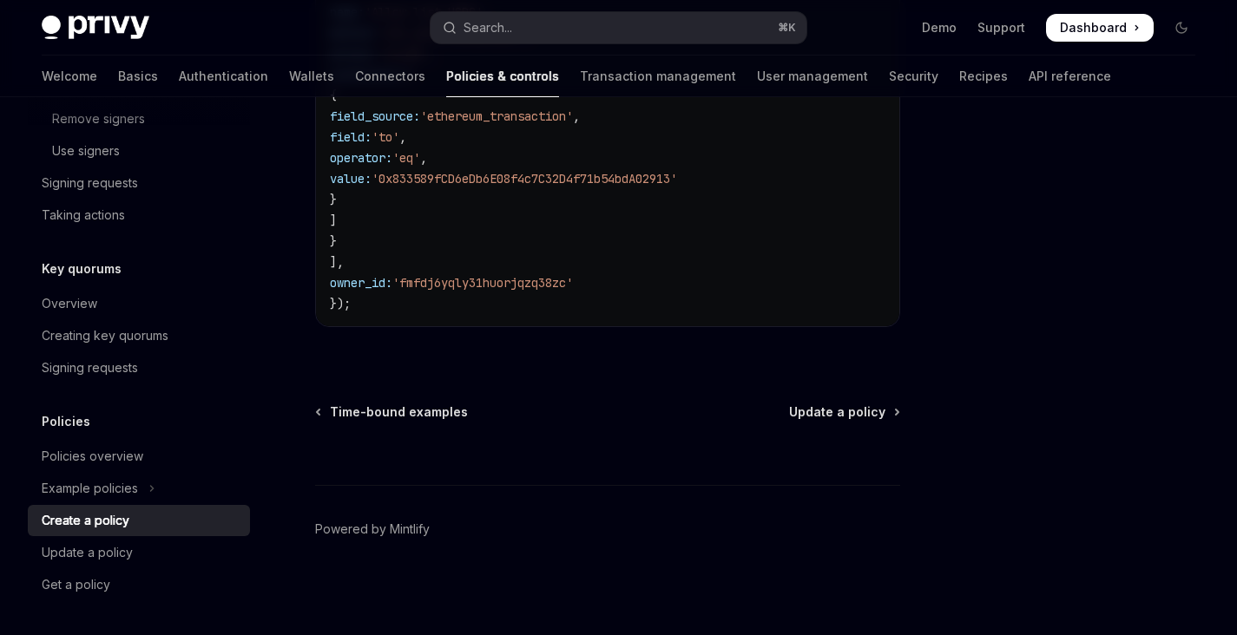
click at [372, 284] on span "owner_id:" at bounding box center [361, 283] width 62 height 16
copy span "owner_id"
